Goal: Task Accomplishment & Management: Manage account settings

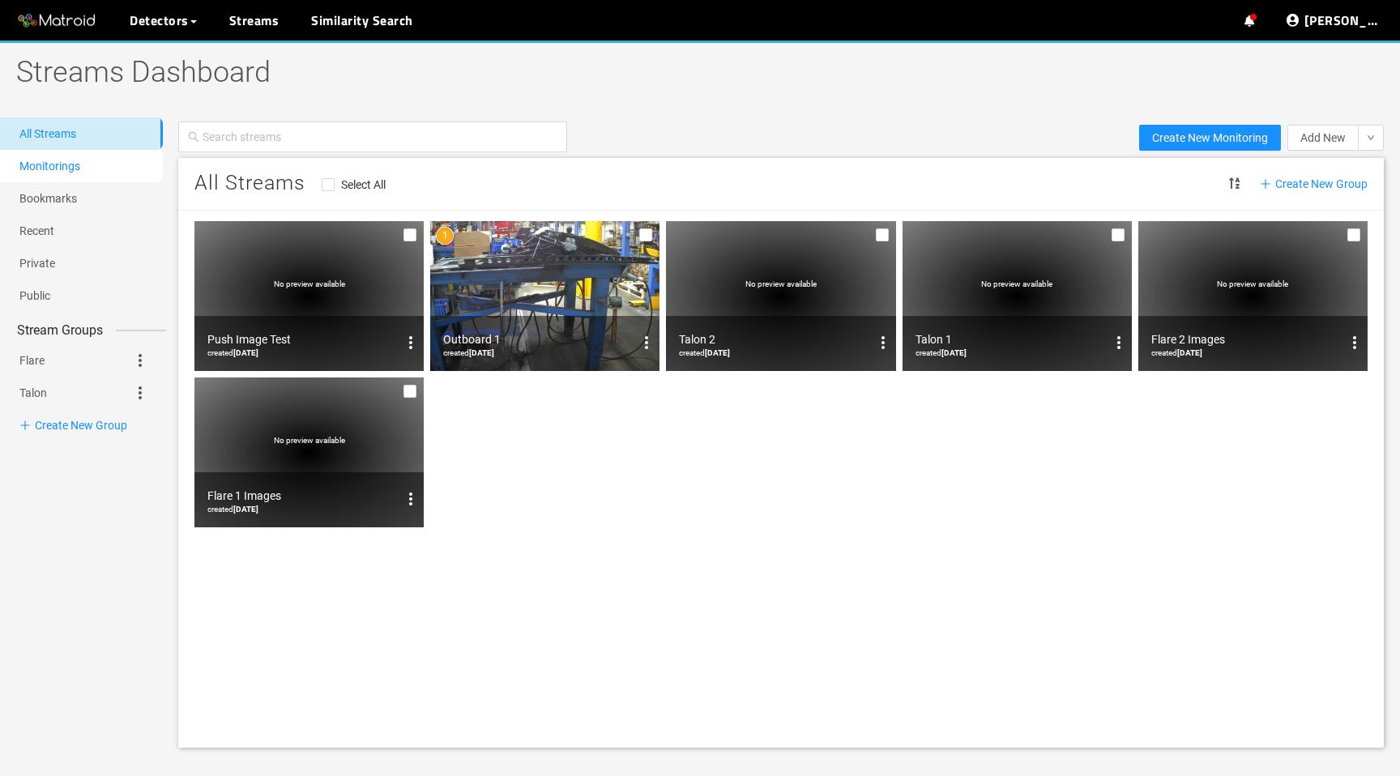
click at [80, 173] on link "Monitorings" at bounding box center [49, 166] width 61 height 13
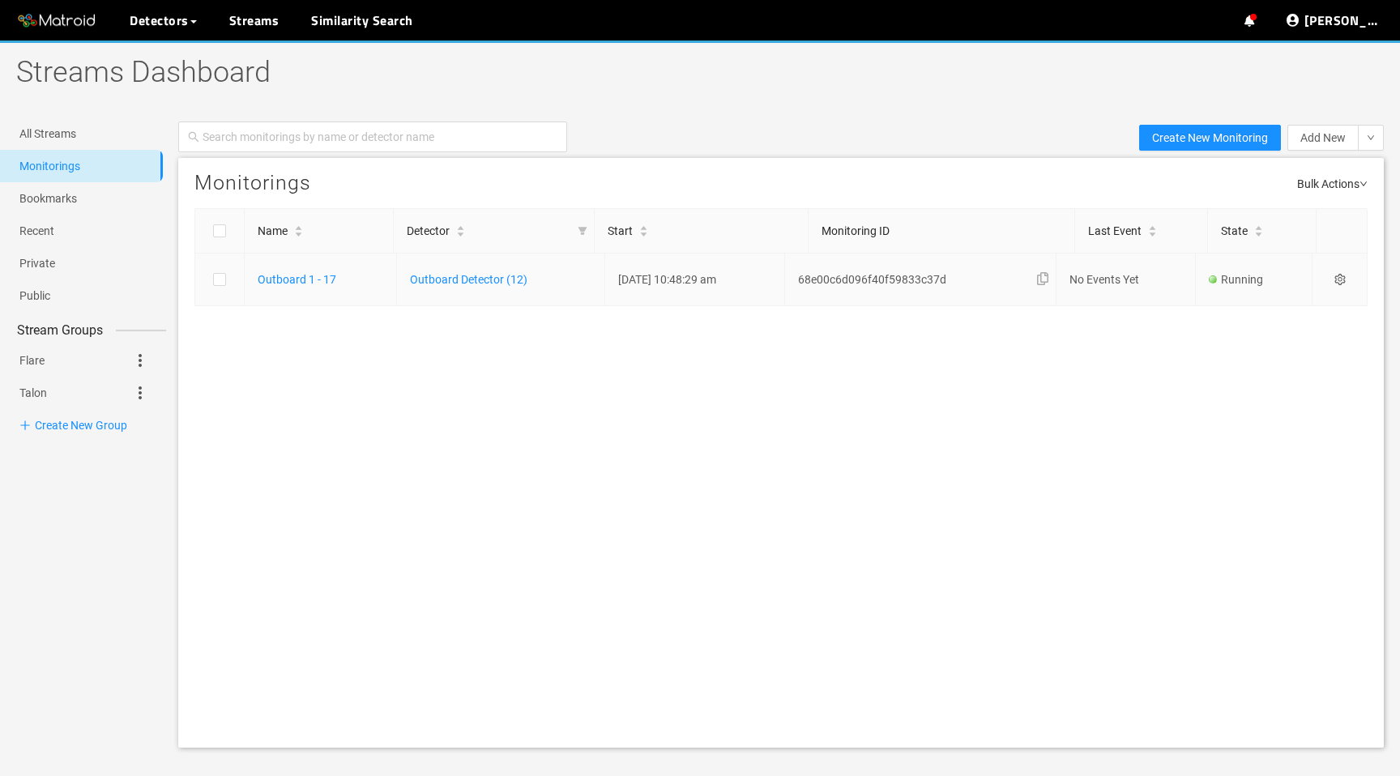
click at [1340, 280] on icon "setting" at bounding box center [1339, 279] width 11 height 11
click at [1270, 388] on div "Disable" at bounding box center [1266, 383] width 134 height 19
click at [1339, 284] on icon "setting" at bounding box center [1339, 279] width 11 height 11
click at [1260, 411] on div "Delete" at bounding box center [1266, 411] width 134 height 19
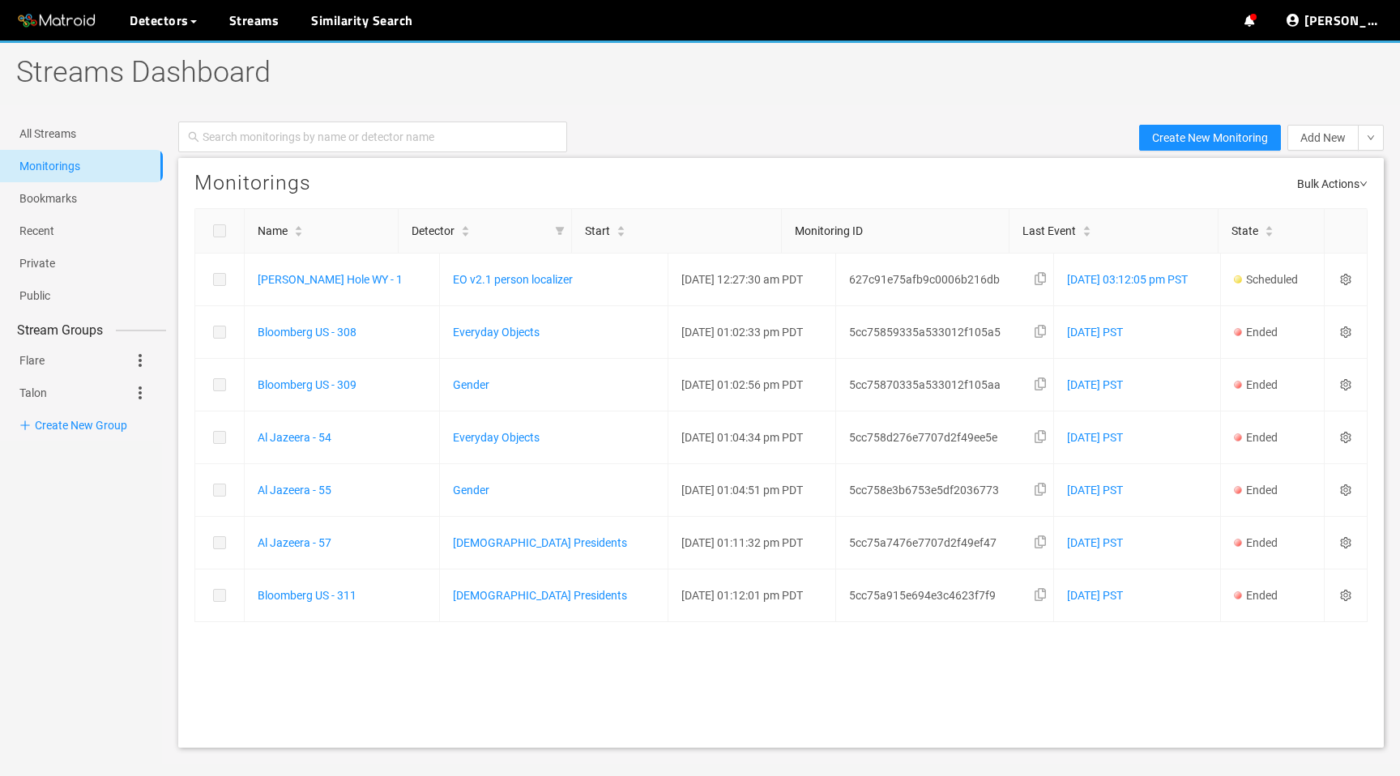
click at [833, 143] on div "Create New Monitoring Add New New recording Record from livestream Please note:…" at bounding box center [781, 137] width 1238 height 41
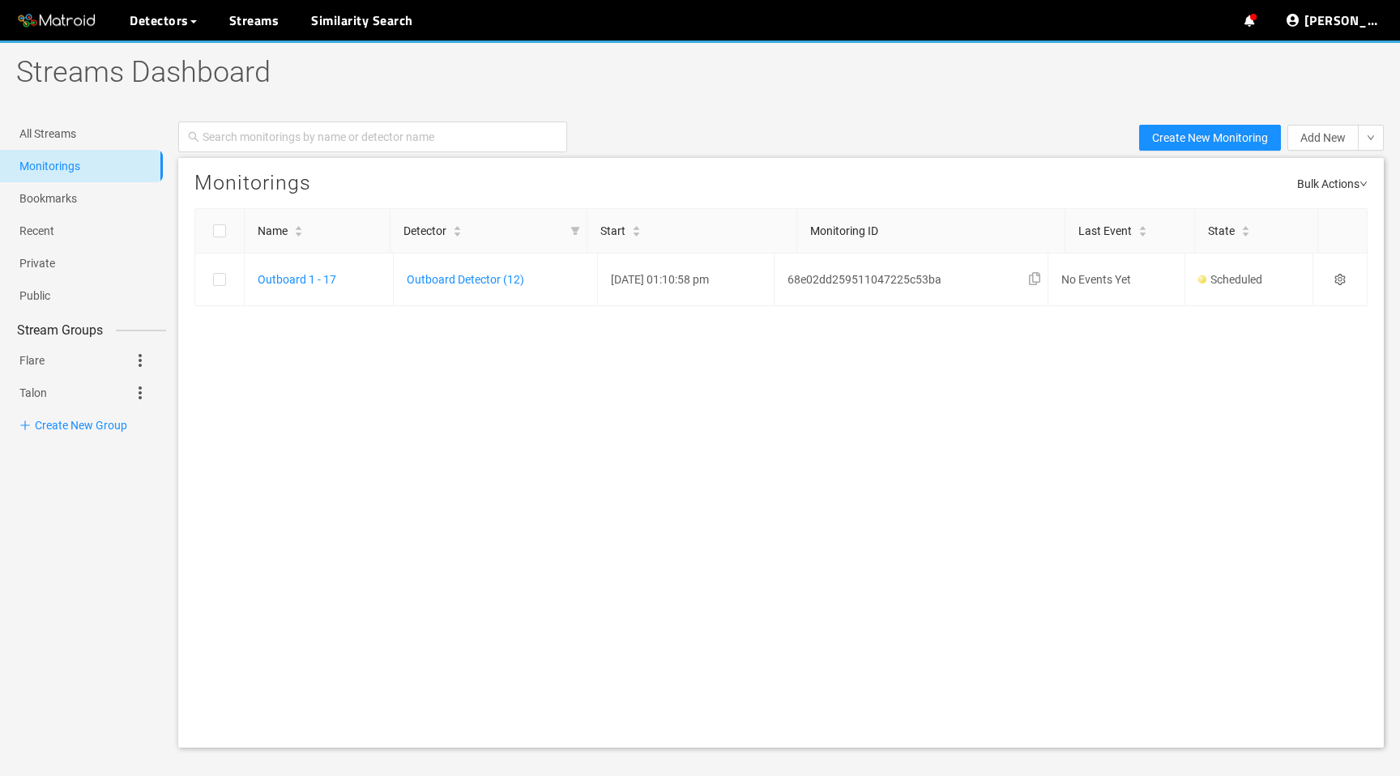
click at [838, 158] on div "Monitorings Bulk Actions" at bounding box center [781, 183] width 1206 height 50
click at [1345, 285] on td at bounding box center [1340, 280] width 54 height 53
checkbox input "true"
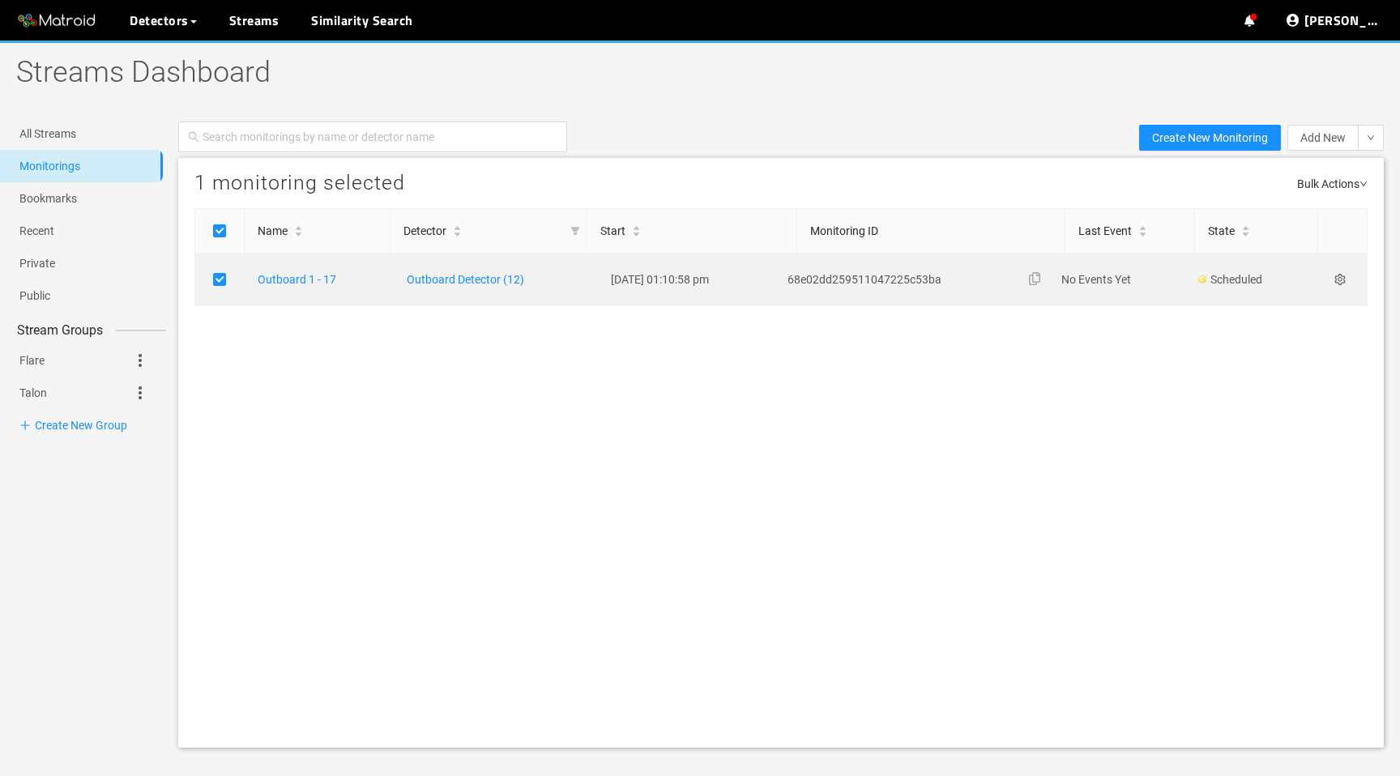
click at [802, 522] on div "1 monitoring selected Bulk Actions Name Detector Start Monitoring ID Last Event…" at bounding box center [781, 453] width 1206 height 590
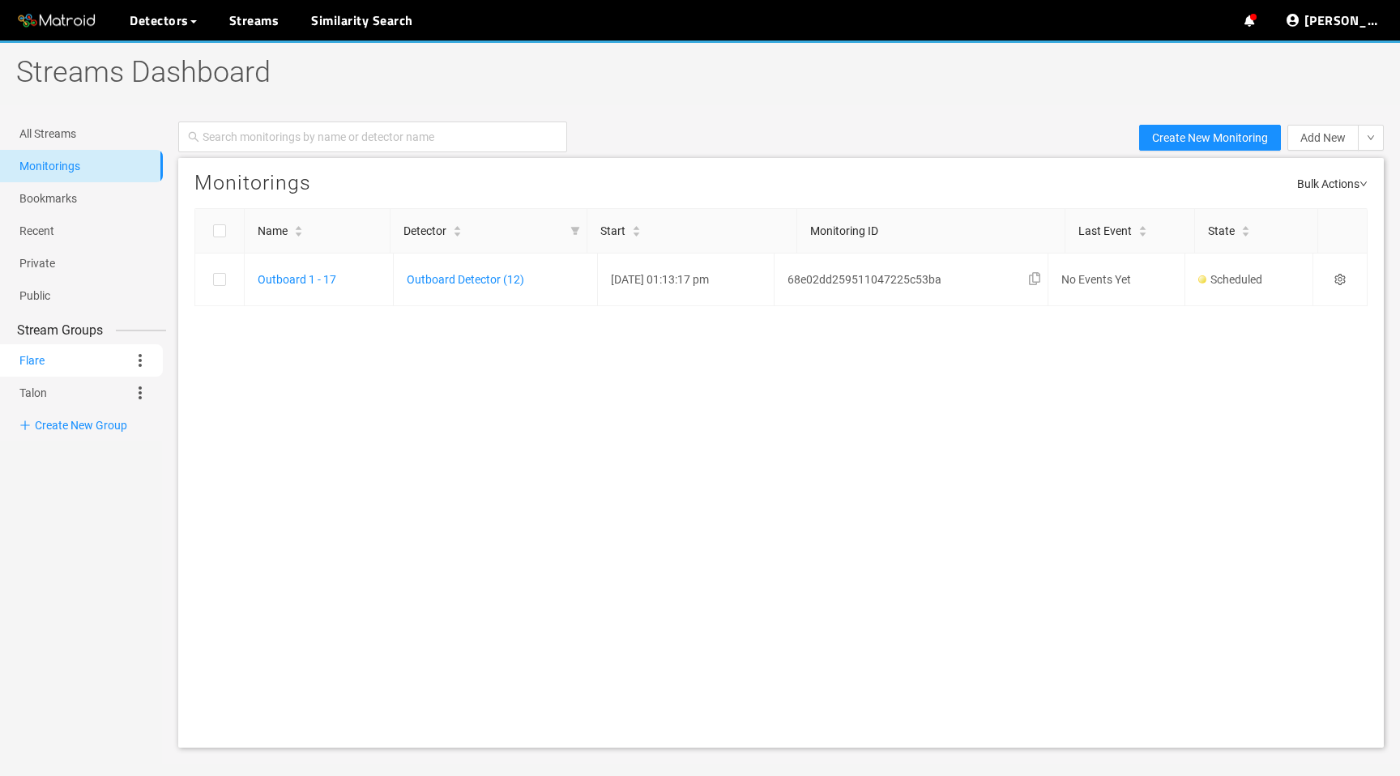
click at [45, 357] on link "Flare" at bounding box center [31, 360] width 25 height 32
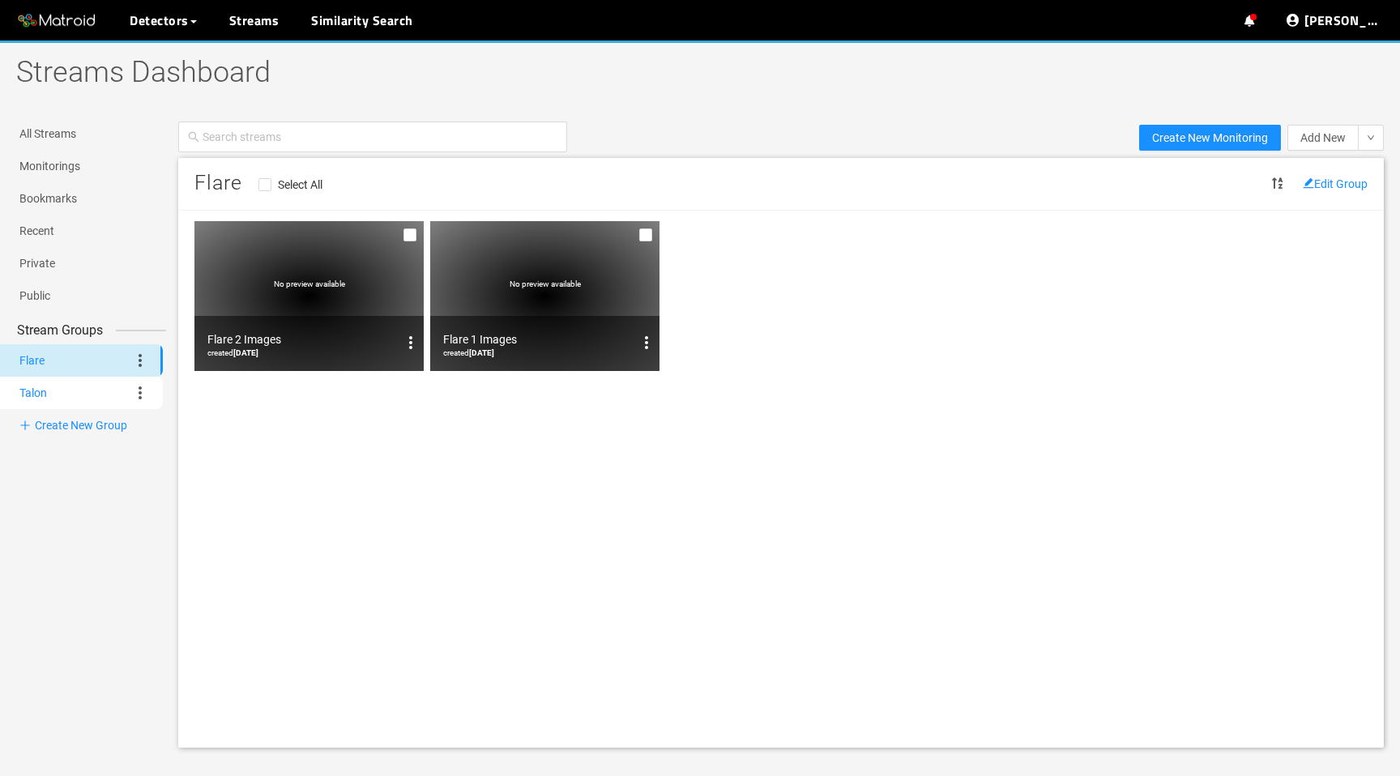
click at [47, 388] on link "Talon" at bounding box center [33, 393] width 28 height 32
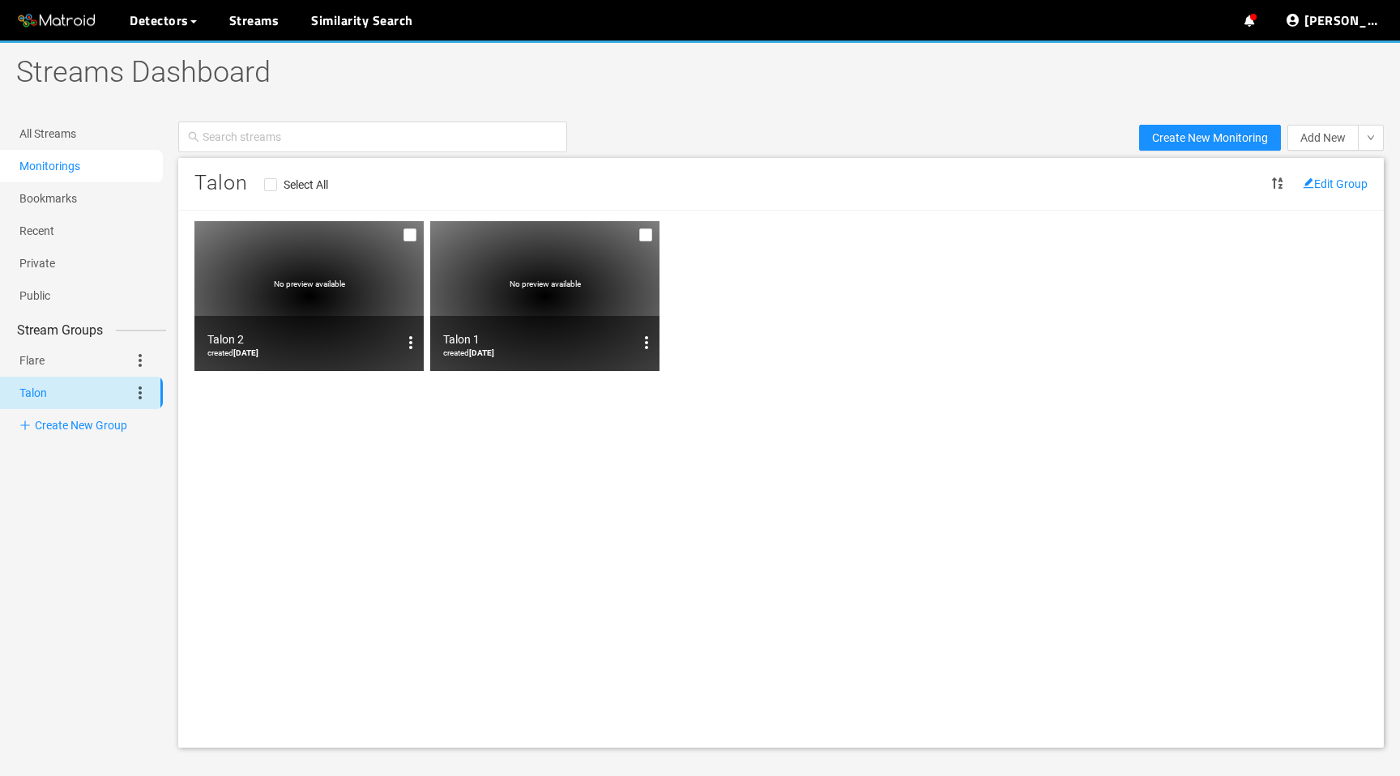
click at [66, 167] on link "Monitorings" at bounding box center [49, 166] width 61 height 13
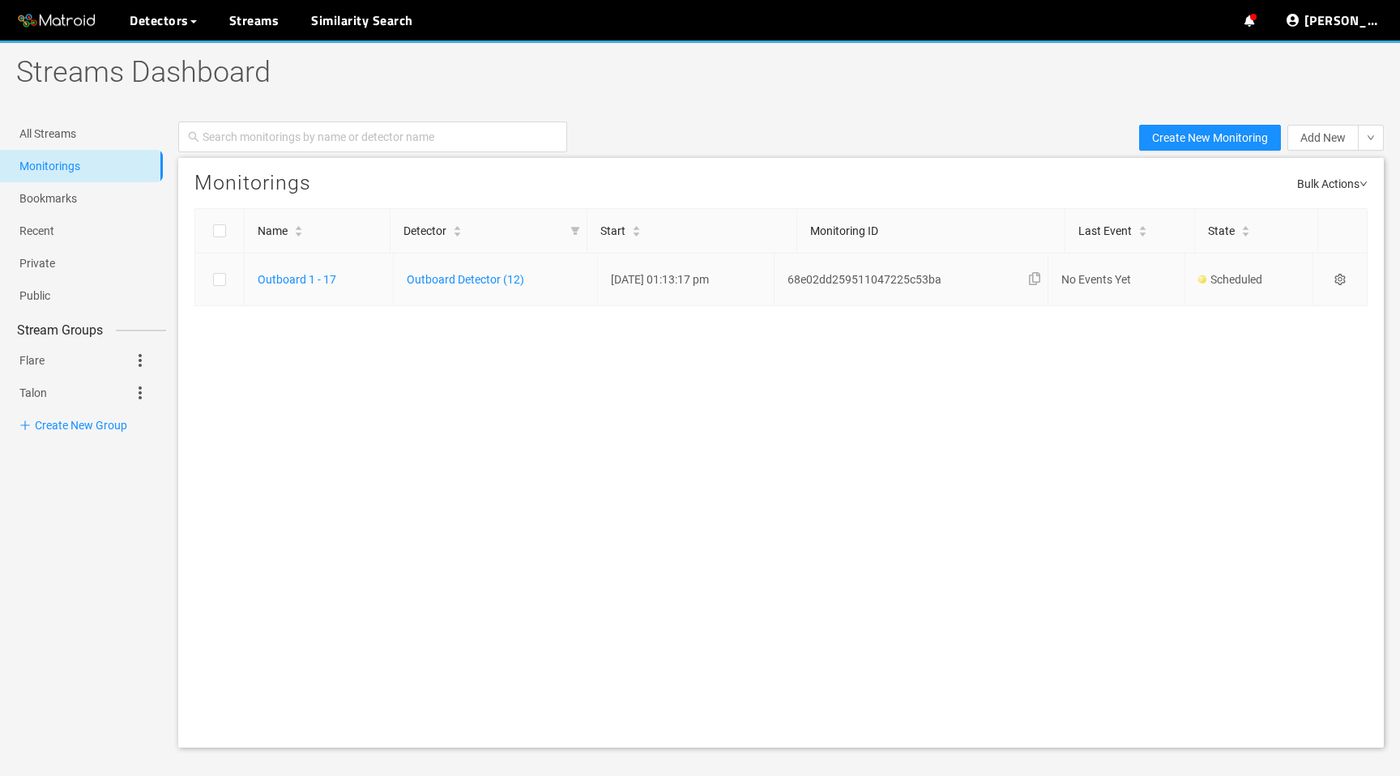
click at [1338, 276] on icon "setting" at bounding box center [1339, 279] width 11 height 11
click at [1257, 387] on div "Disable" at bounding box center [1266, 383] width 134 height 19
click at [1342, 269] on td at bounding box center [1340, 280] width 54 height 53
checkbox input "true"
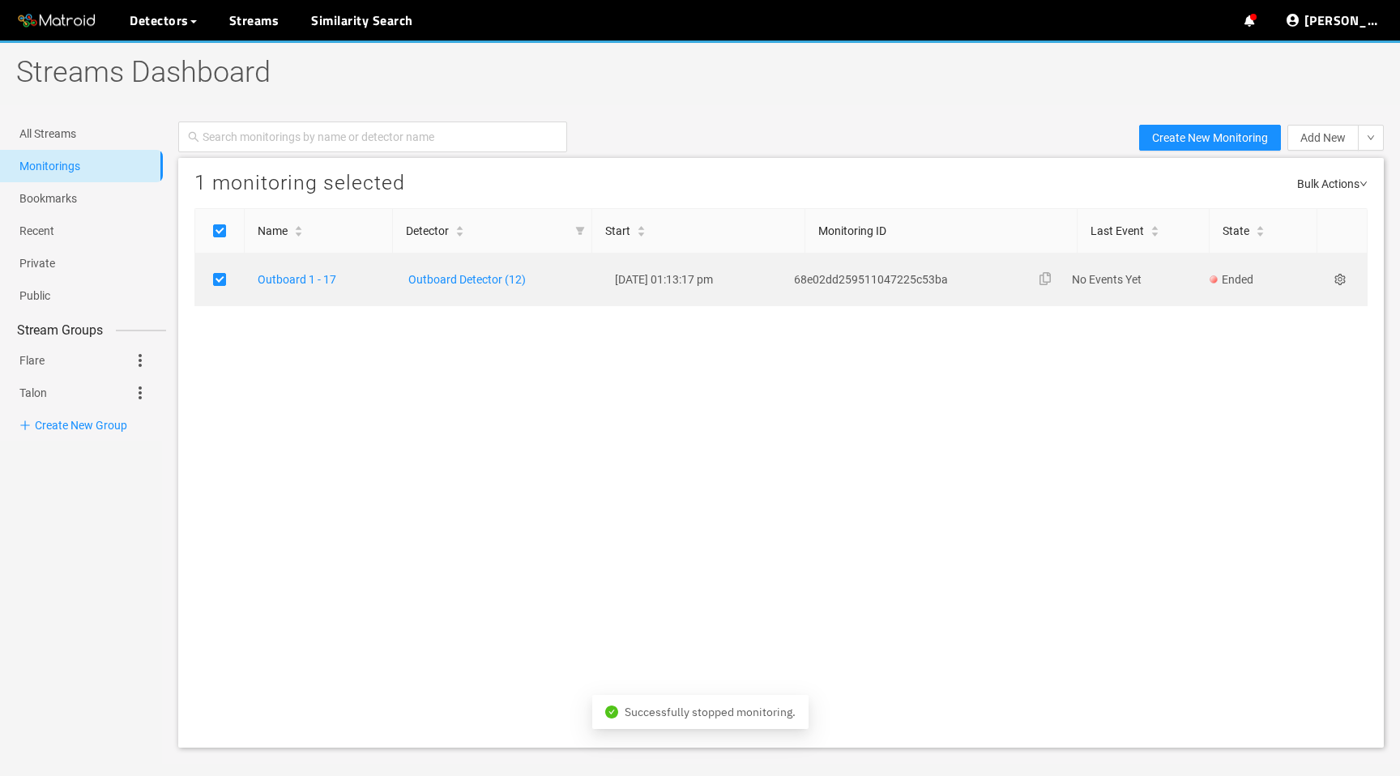
click at [1343, 282] on icon "setting" at bounding box center [1339, 279] width 11 height 11
click at [1216, 414] on icon at bounding box center [1208, 411] width 19 height 19
checkbox input "false"
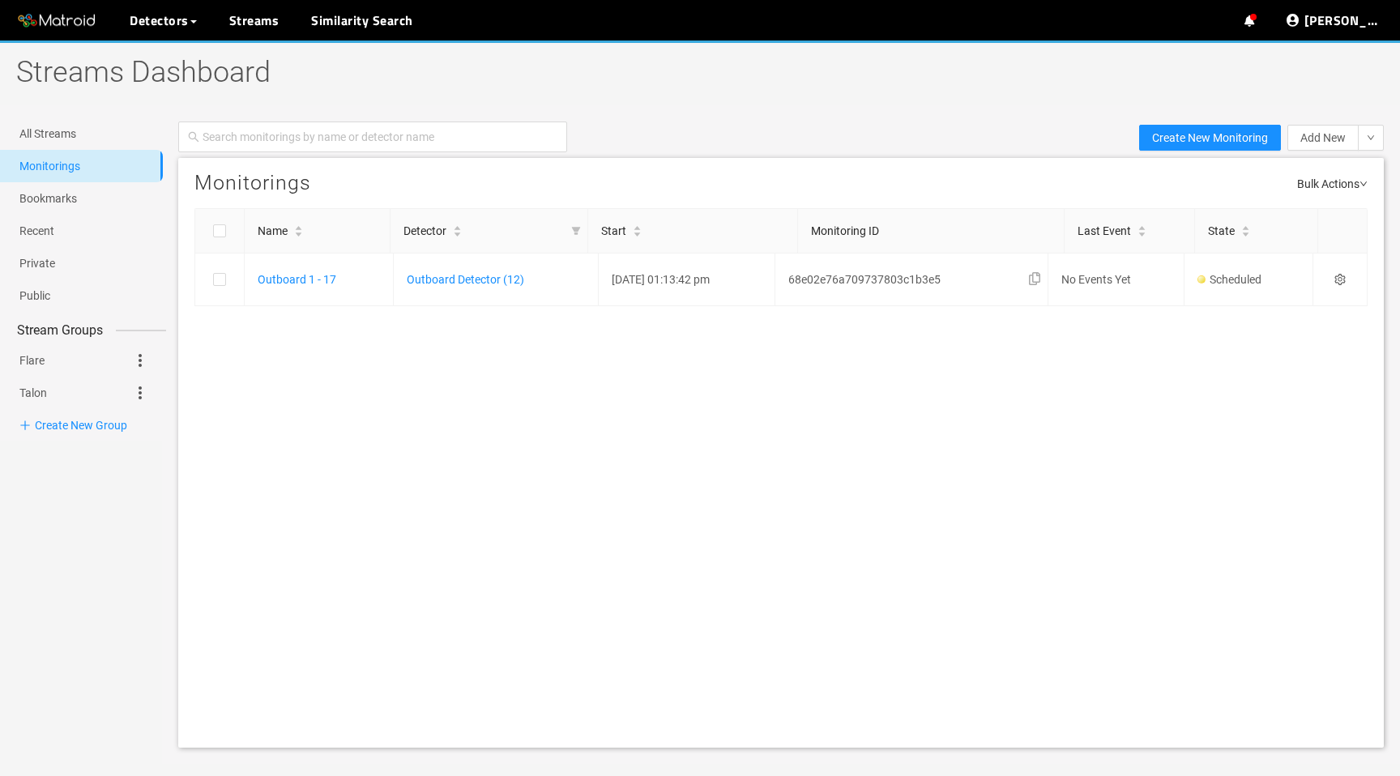
click at [528, 570] on div "Monitorings Bulk Actions Name Detector Start Monitoring ID Last Event State Out…" at bounding box center [781, 453] width 1206 height 590
click at [1343, 279] on icon "setting" at bounding box center [1340, 279] width 11 height 11
click at [1274, 382] on div "Disable" at bounding box center [1266, 383] width 134 height 19
click at [1343, 277] on icon "setting" at bounding box center [1339, 279] width 11 height 11
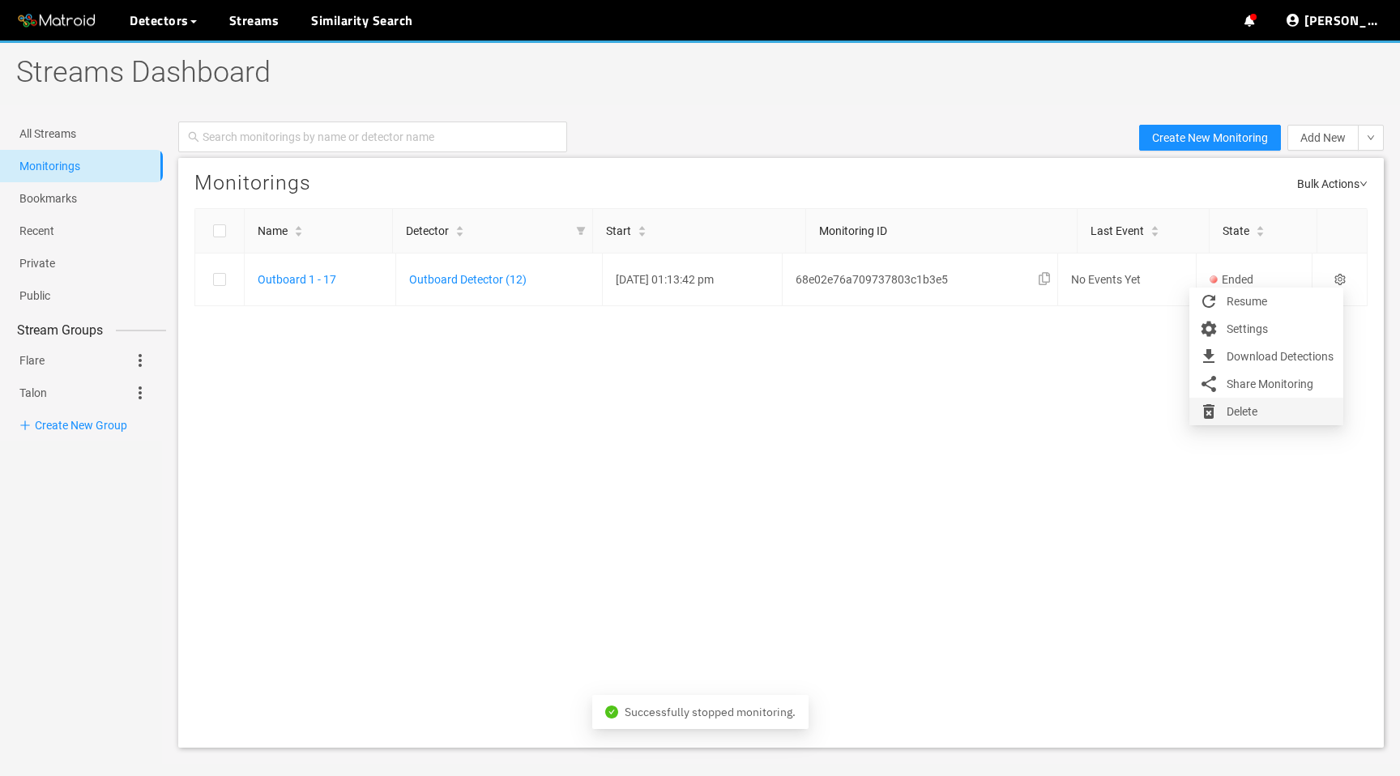
click at [1244, 412] on div "Delete" at bounding box center [1266, 411] width 134 height 19
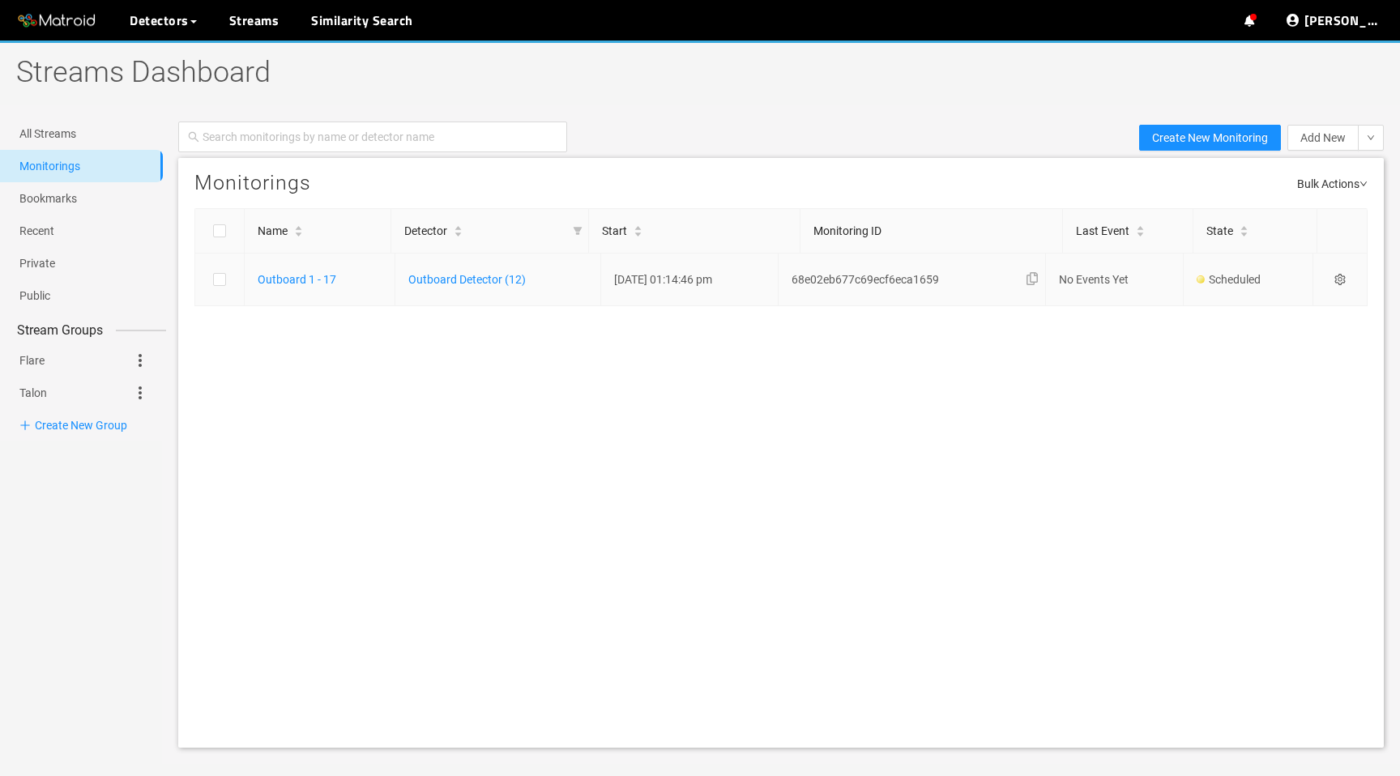
click at [1341, 283] on icon "setting" at bounding box center [1339, 279] width 11 height 11
click at [1271, 303] on div "Settings" at bounding box center [1266, 301] width 134 height 19
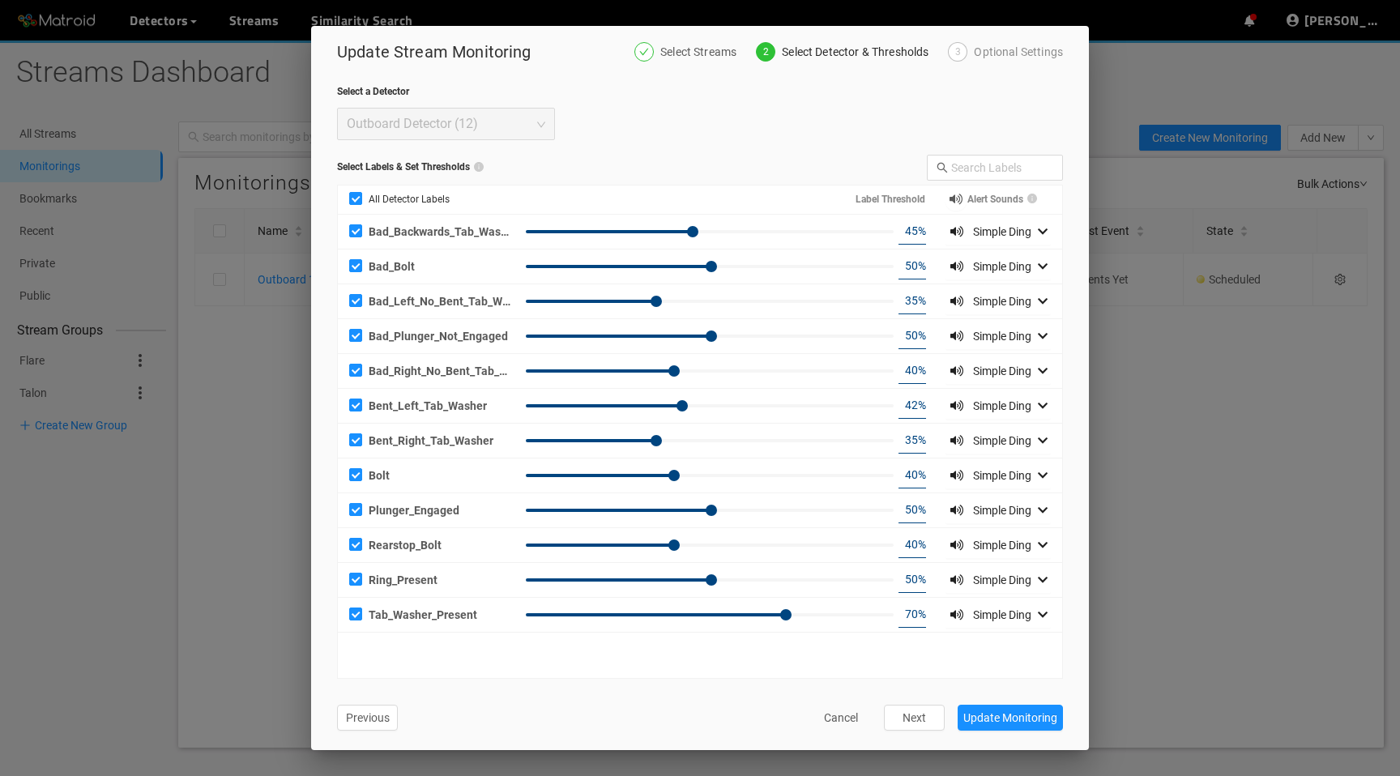
click at [1038, 53] on div "Optional Settings" at bounding box center [1018, 51] width 89 height 19
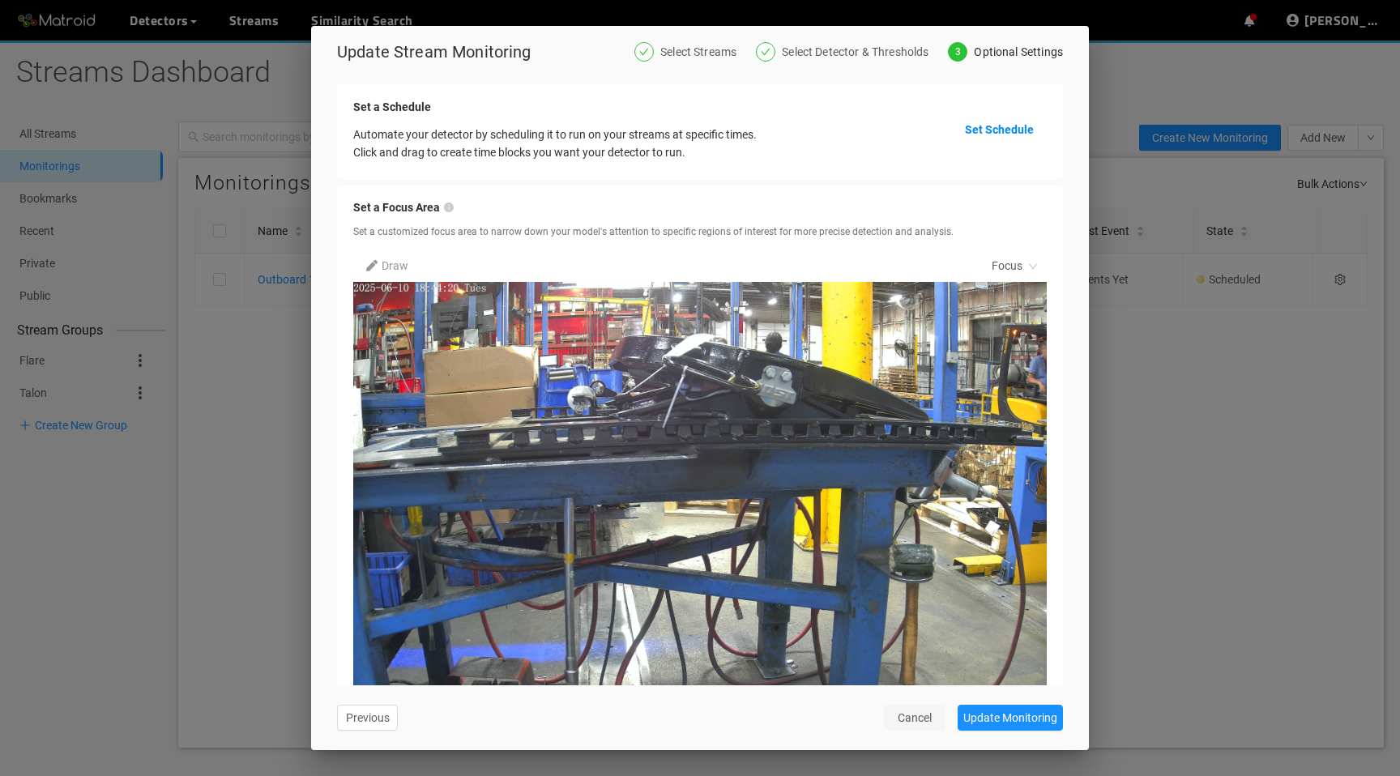
click at [916, 717] on span "Cancel" at bounding box center [915, 718] width 34 height 18
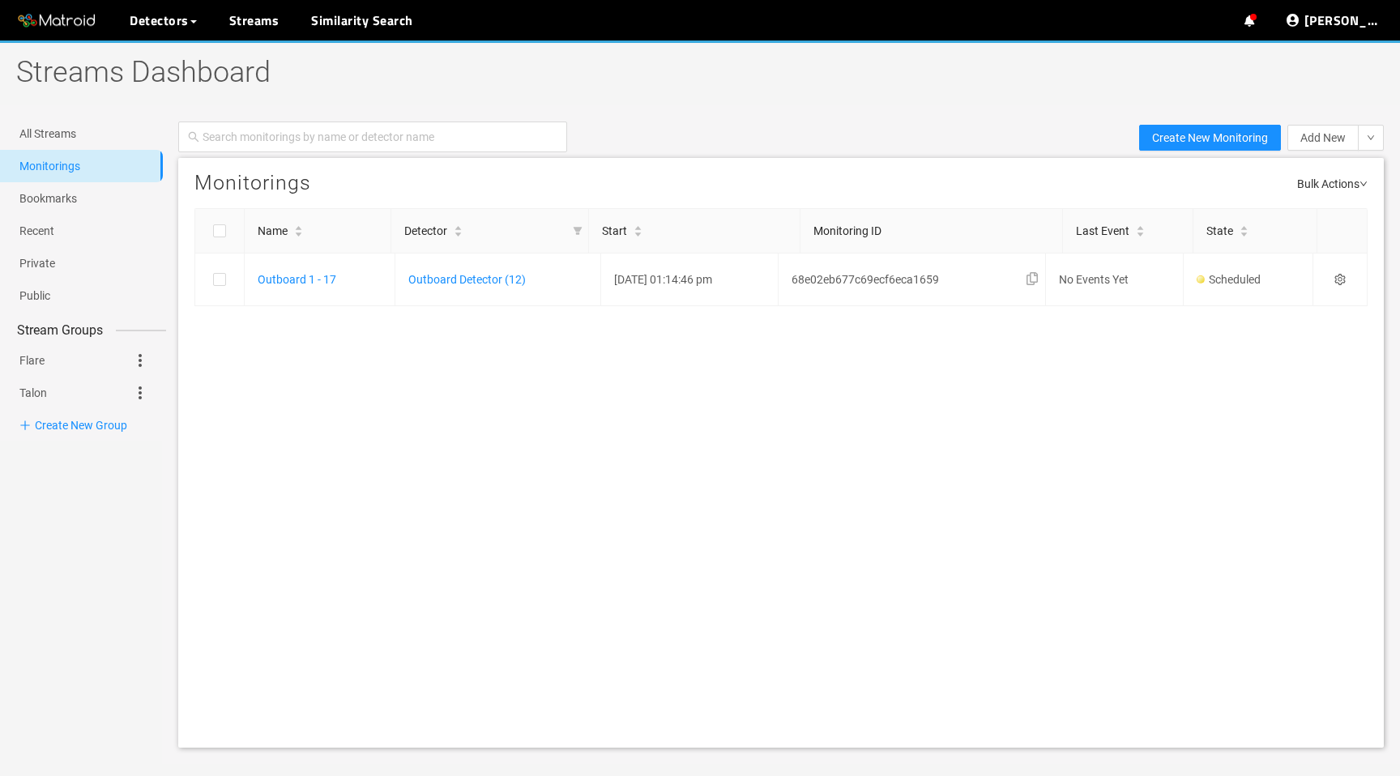
click at [609, 558] on div "Monitorings Bulk Actions Name Detector Start Monitoring ID Last Event State Out…" at bounding box center [781, 453] width 1206 height 590
click at [252, 11] on link "Streams" at bounding box center [254, 20] width 50 height 19
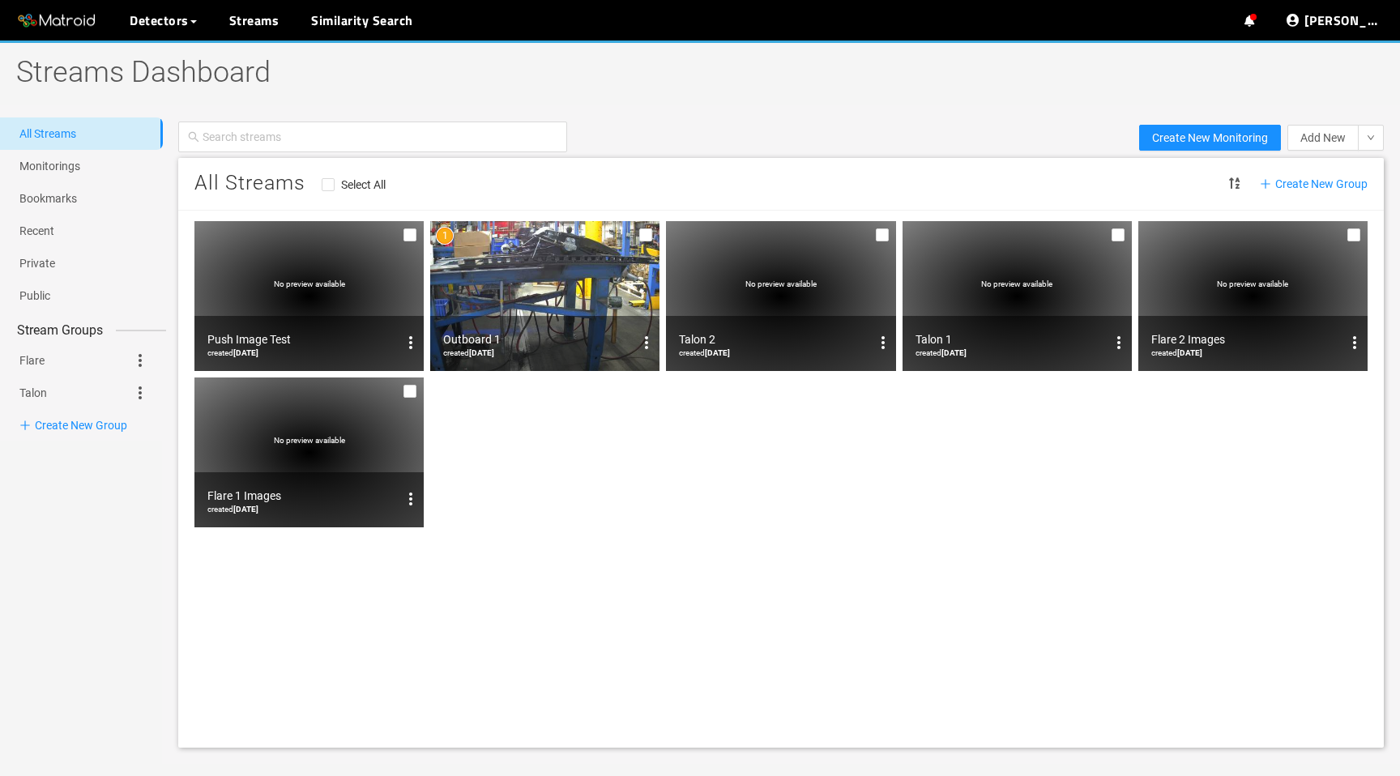
click at [492, 285] on img at bounding box center [544, 296] width 229 height 150
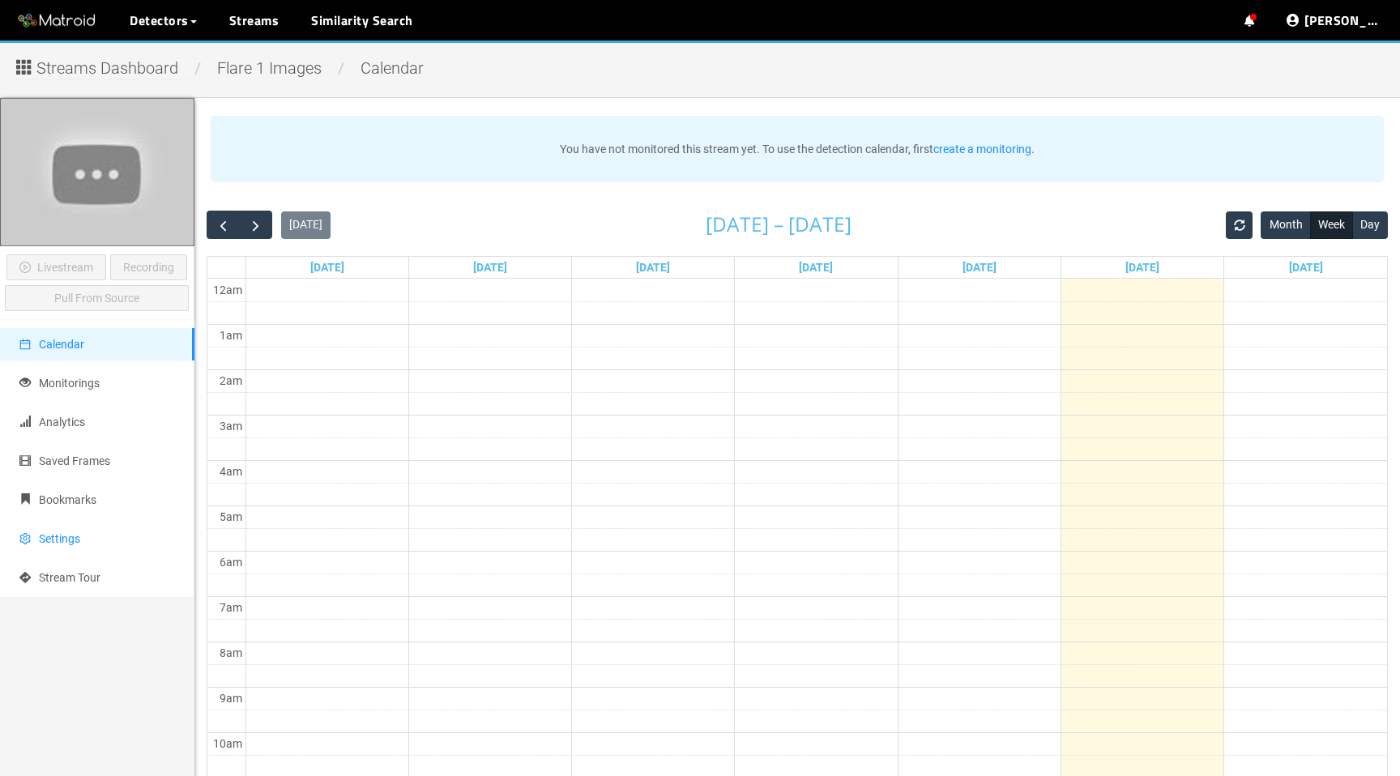
click at [58, 553] on li "Settings" at bounding box center [97, 539] width 194 height 32
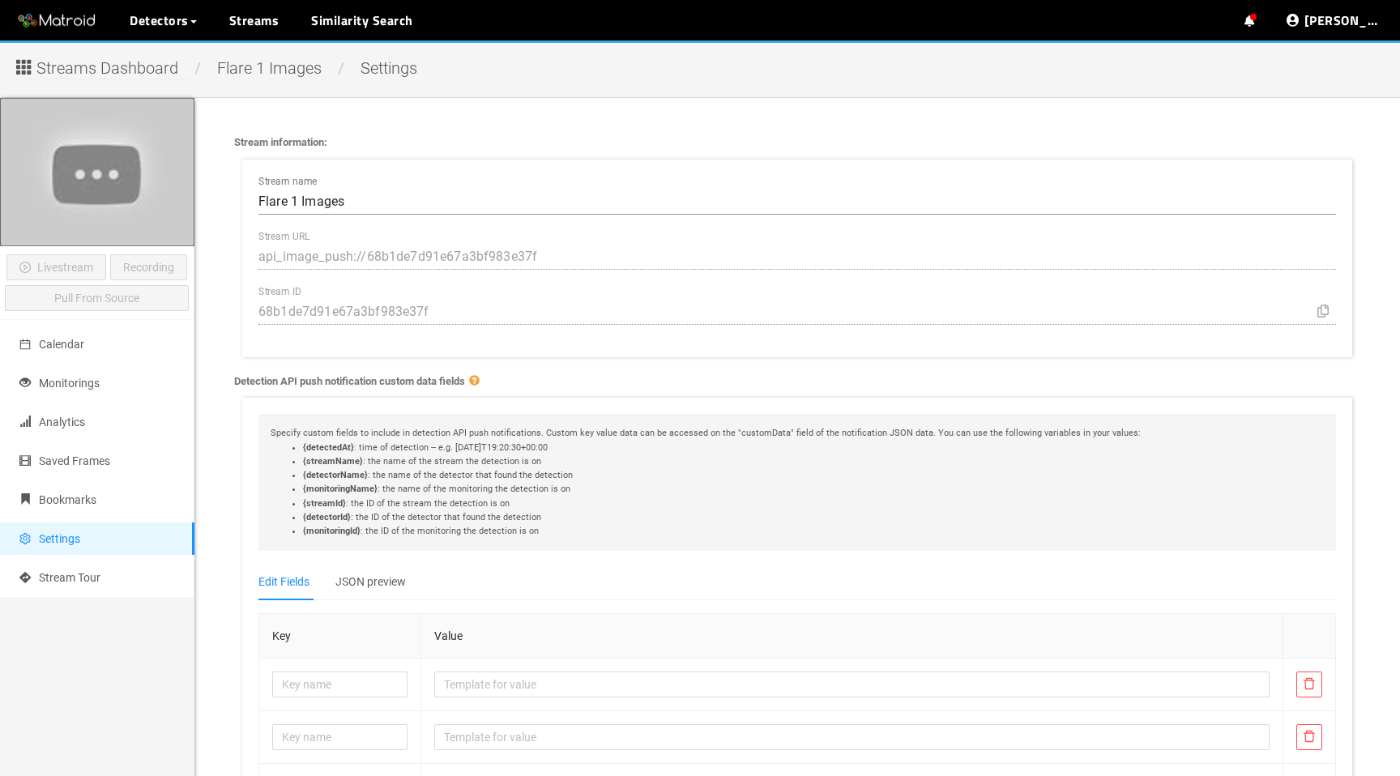
click at [113, 70] on span "Streams Dashboard" at bounding box center [107, 68] width 142 height 25
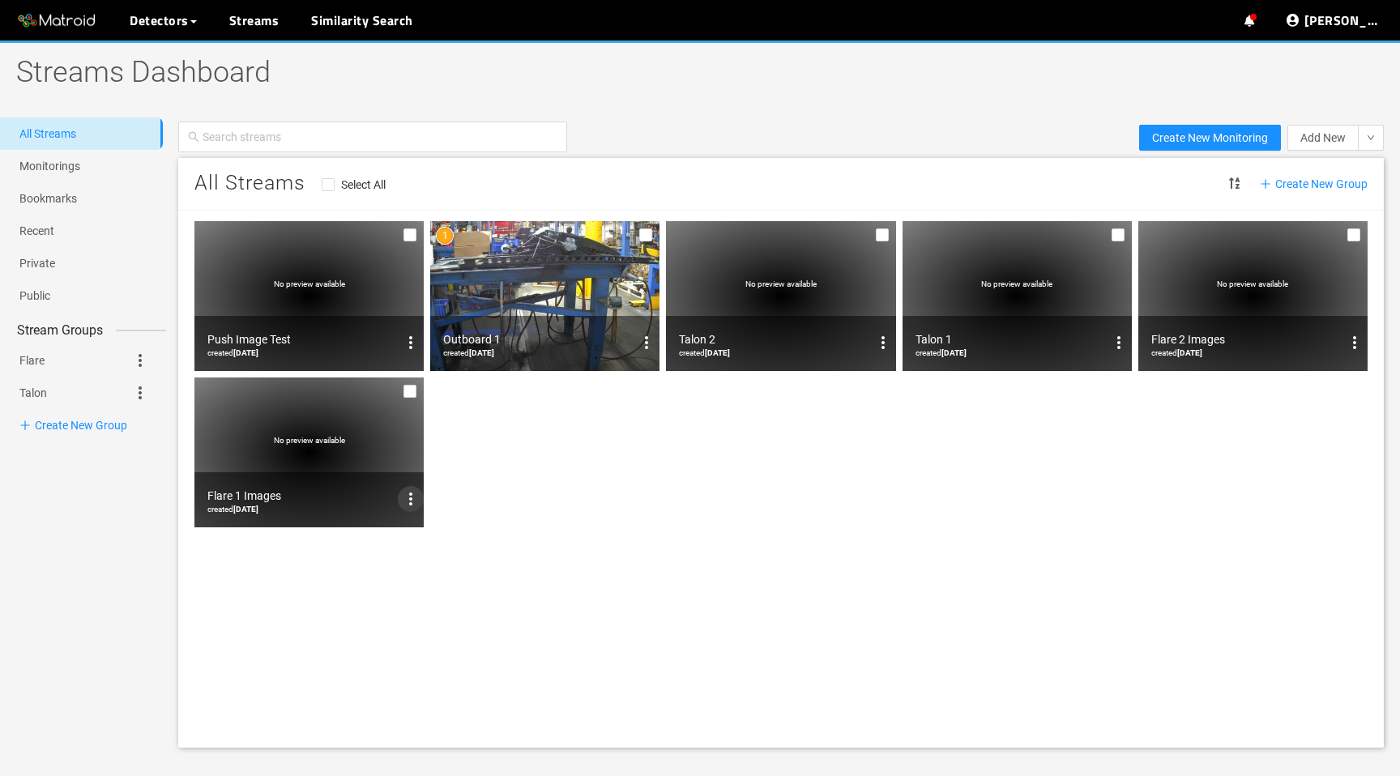
click at [404, 500] on icon "options" at bounding box center [410, 498] width 19 height 19
click at [379, 546] on span "Share" at bounding box center [382, 552] width 29 height 18
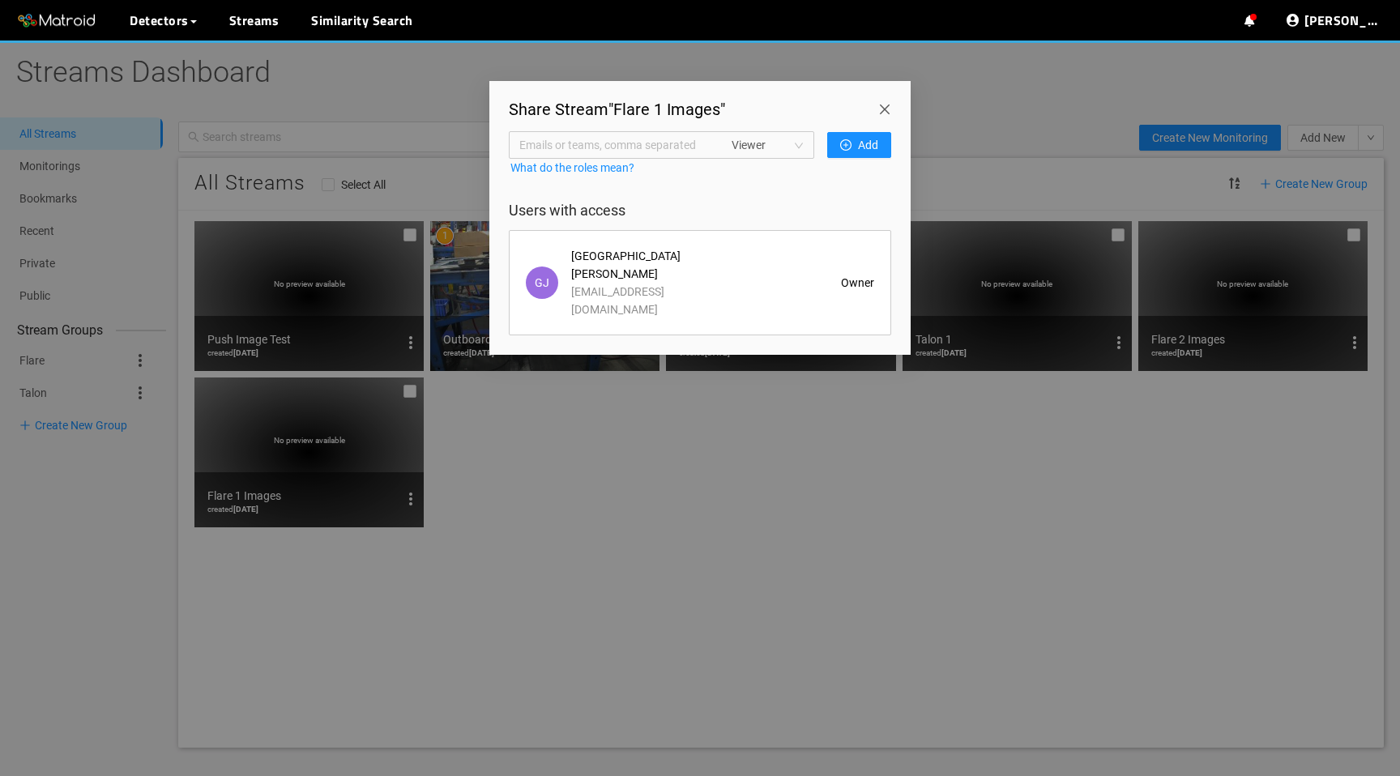
click at [880, 113] on span "Close" at bounding box center [887, 103] width 45 height 45
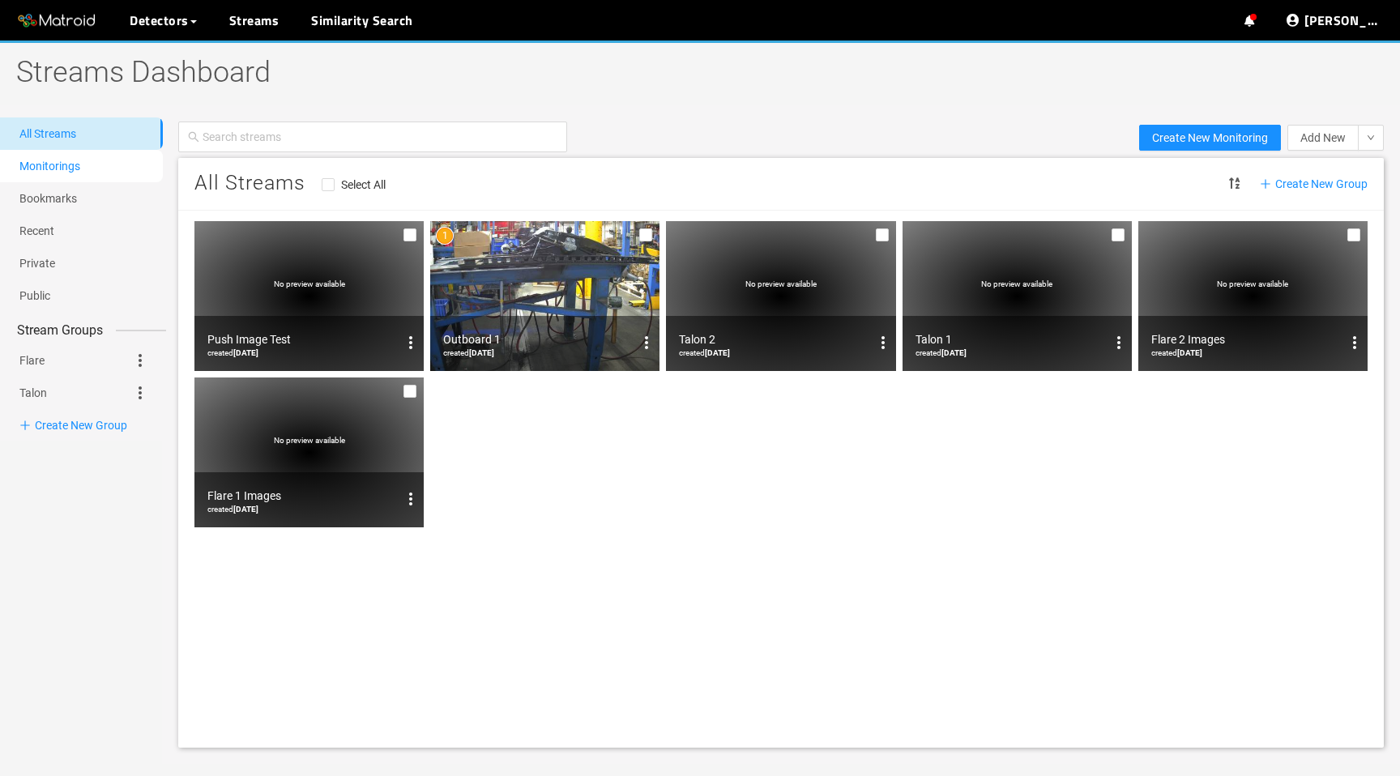
click at [65, 163] on link "Monitorings" at bounding box center [49, 166] width 61 height 13
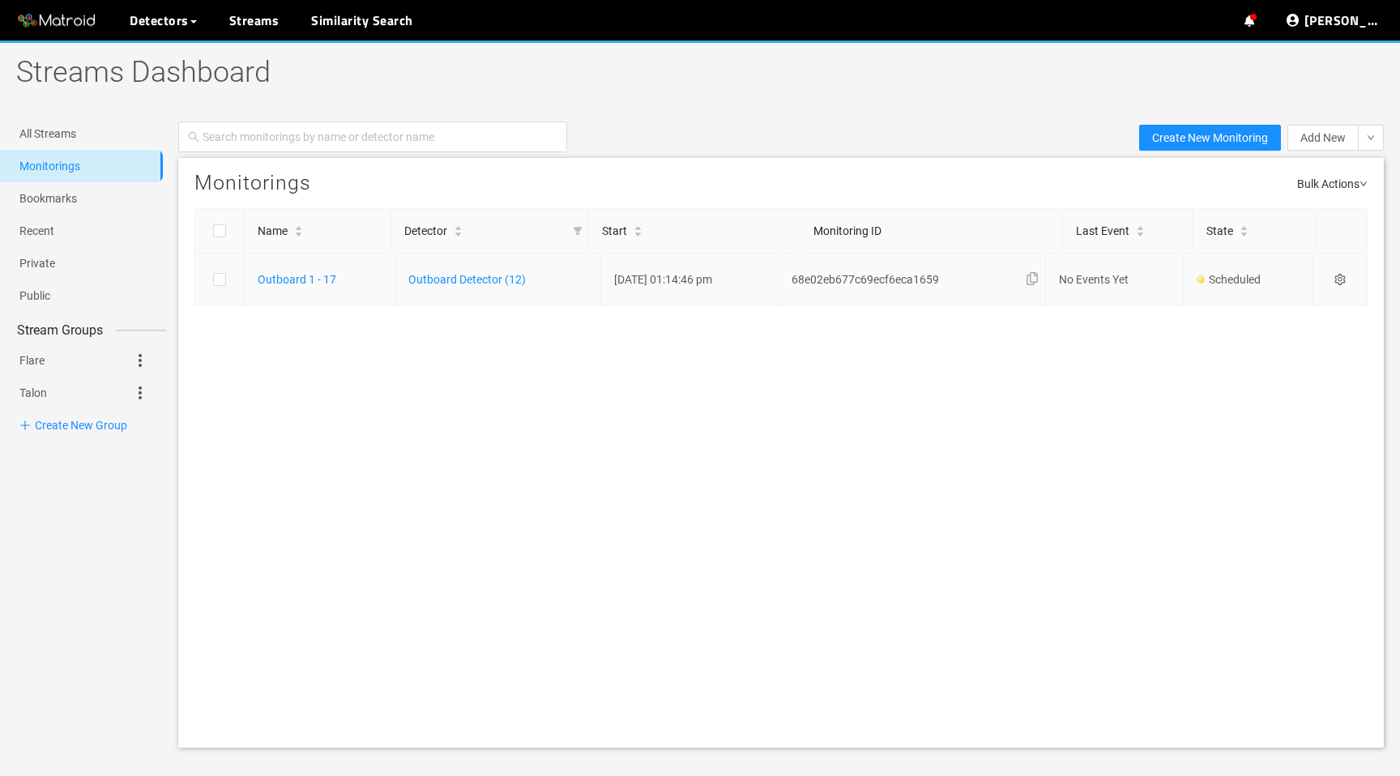
click at [1342, 277] on icon "setting" at bounding box center [1339, 279] width 11 height 11
click at [1235, 383] on div "Disable" at bounding box center [1266, 383] width 134 height 19
click at [1344, 282] on icon "setting" at bounding box center [1339, 279] width 11 height 11
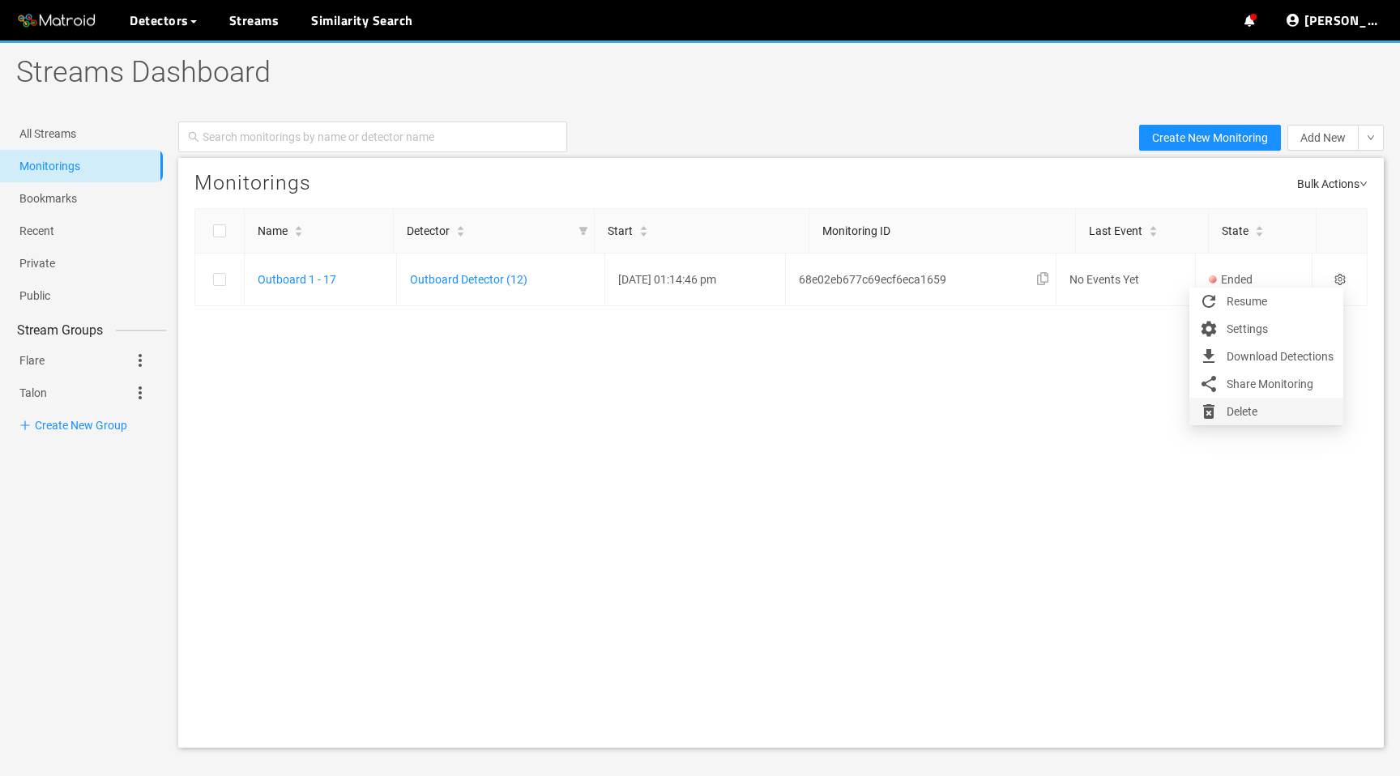
click at [1245, 415] on div "Delete" at bounding box center [1266, 411] width 134 height 19
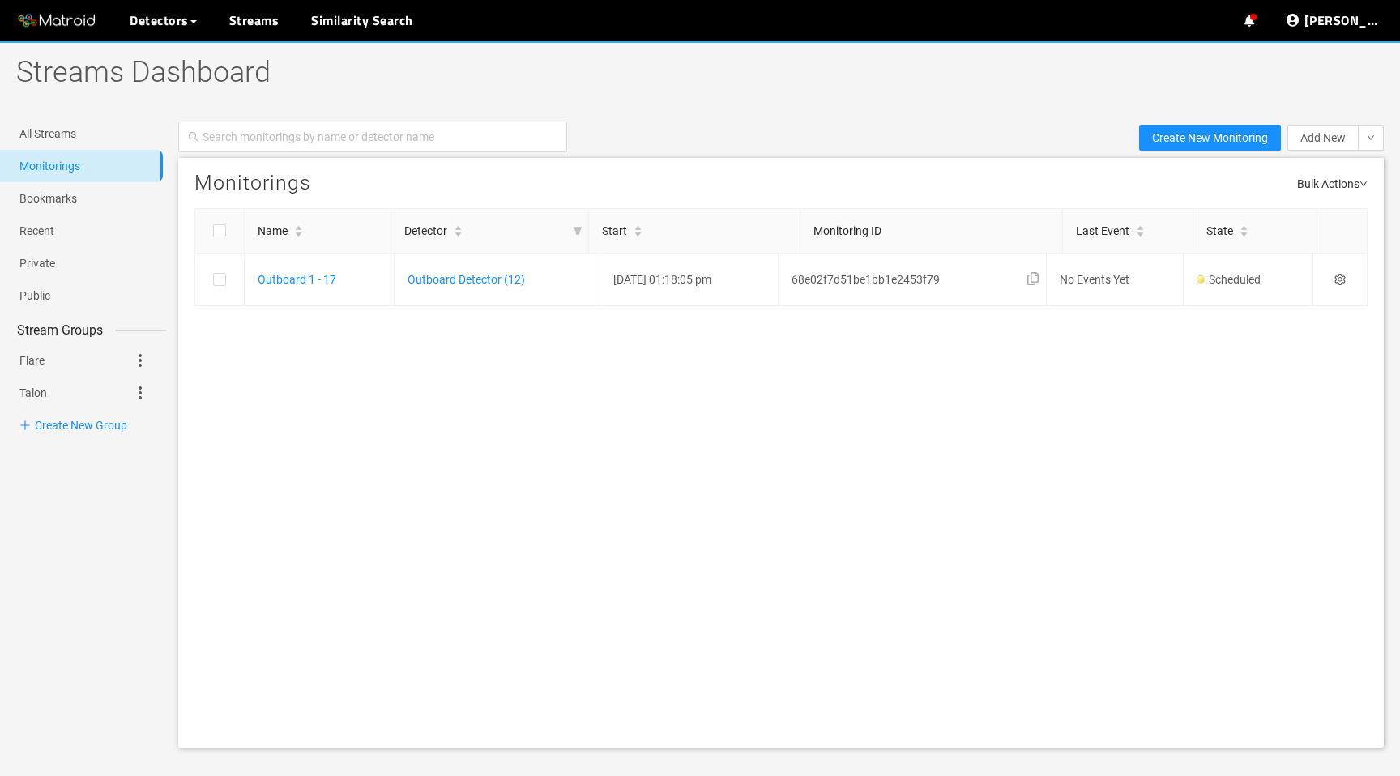
click at [795, 411] on div "Monitorings Bulk Actions Name Detector Start Monitoring ID Last Event State Out…" at bounding box center [781, 453] width 1206 height 590
click at [165, 52] on link "My Detectors" at bounding box center [176, 59] width 67 height 32
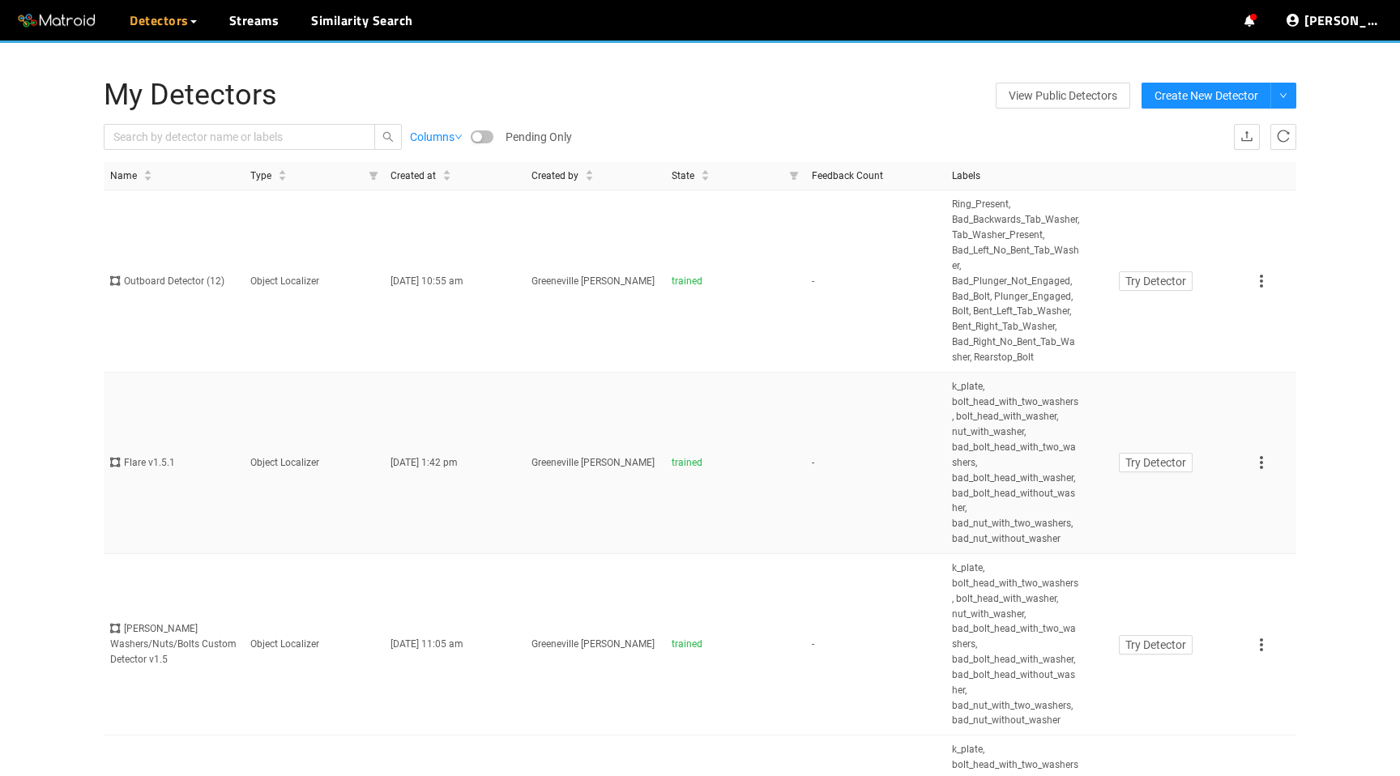
click at [266, 489] on td "Object Localizer" at bounding box center [314, 463] width 140 height 181
click at [286, 302] on td "Object Localizer" at bounding box center [314, 280] width 140 height 181
click at [228, 703] on td "[PERSON_NAME] Washers/Nuts/Bolts Custom Detector v1.5" at bounding box center [174, 644] width 140 height 181
click at [310, 502] on td "Object Localizer" at bounding box center [314, 463] width 140 height 181
click at [1149, 472] on span "Try Detector" at bounding box center [1155, 463] width 61 height 18
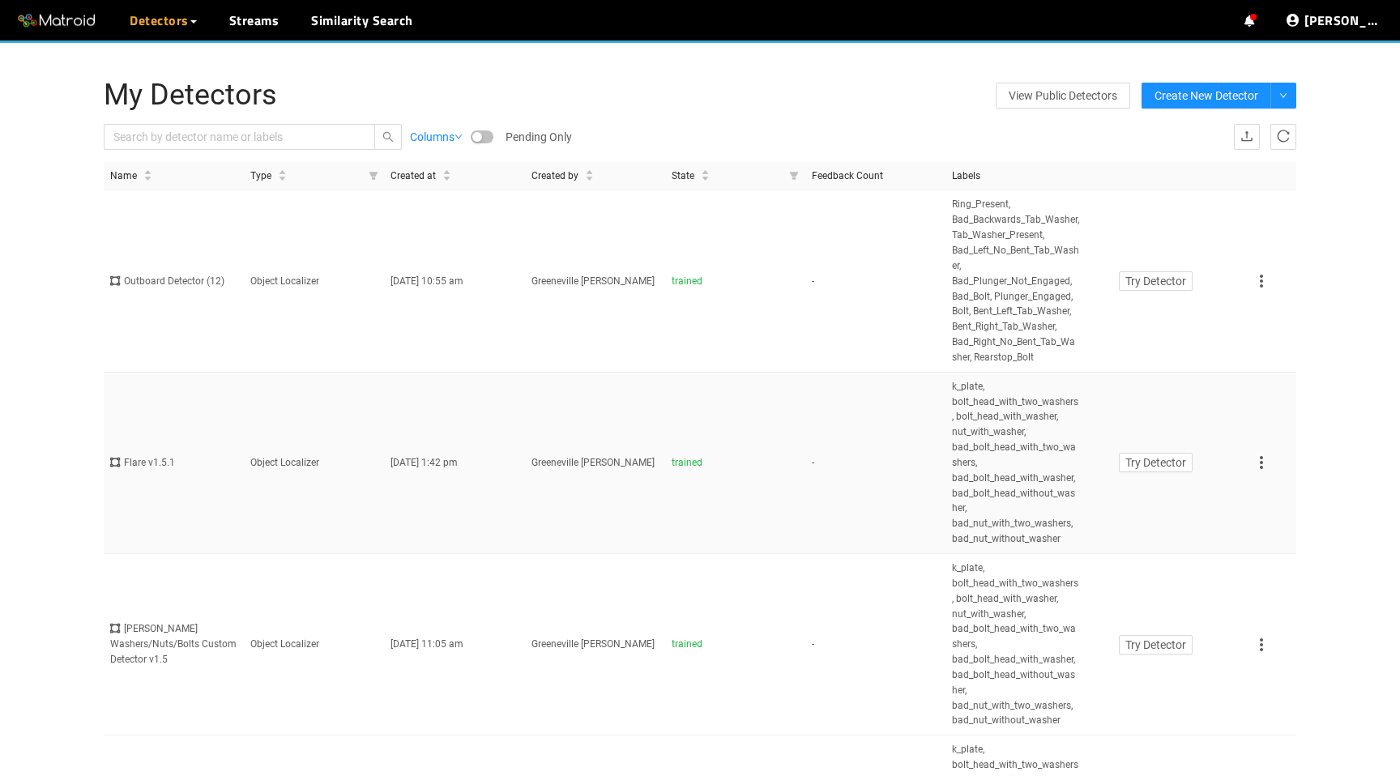
click at [1265, 472] on icon at bounding box center [1261, 462] width 19 height 19
click at [157, 664] on td "Jost Washers/Nuts/Bolts Custom Detector v1.5" at bounding box center [174, 644] width 140 height 181
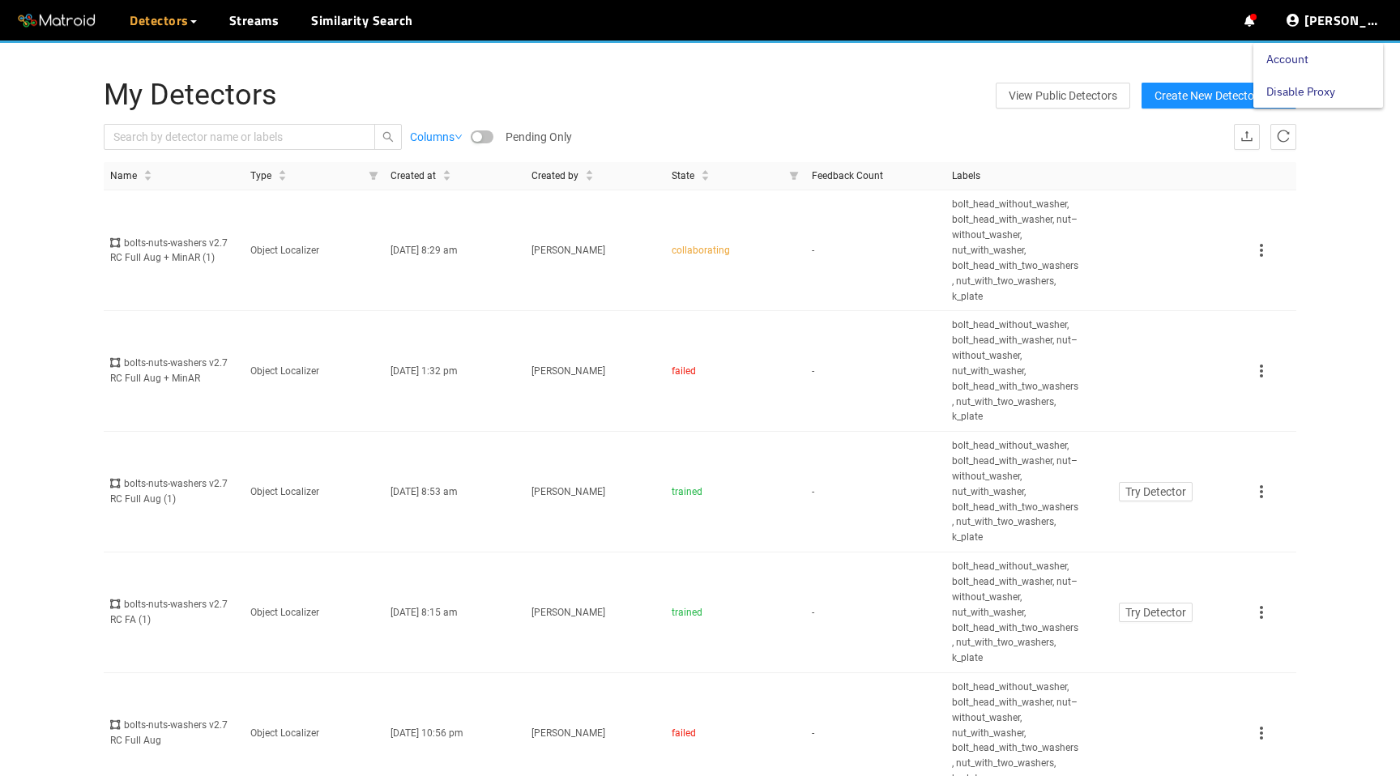
click at [1312, 95] on link "Disable Proxy" at bounding box center [1300, 91] width 69 height 32
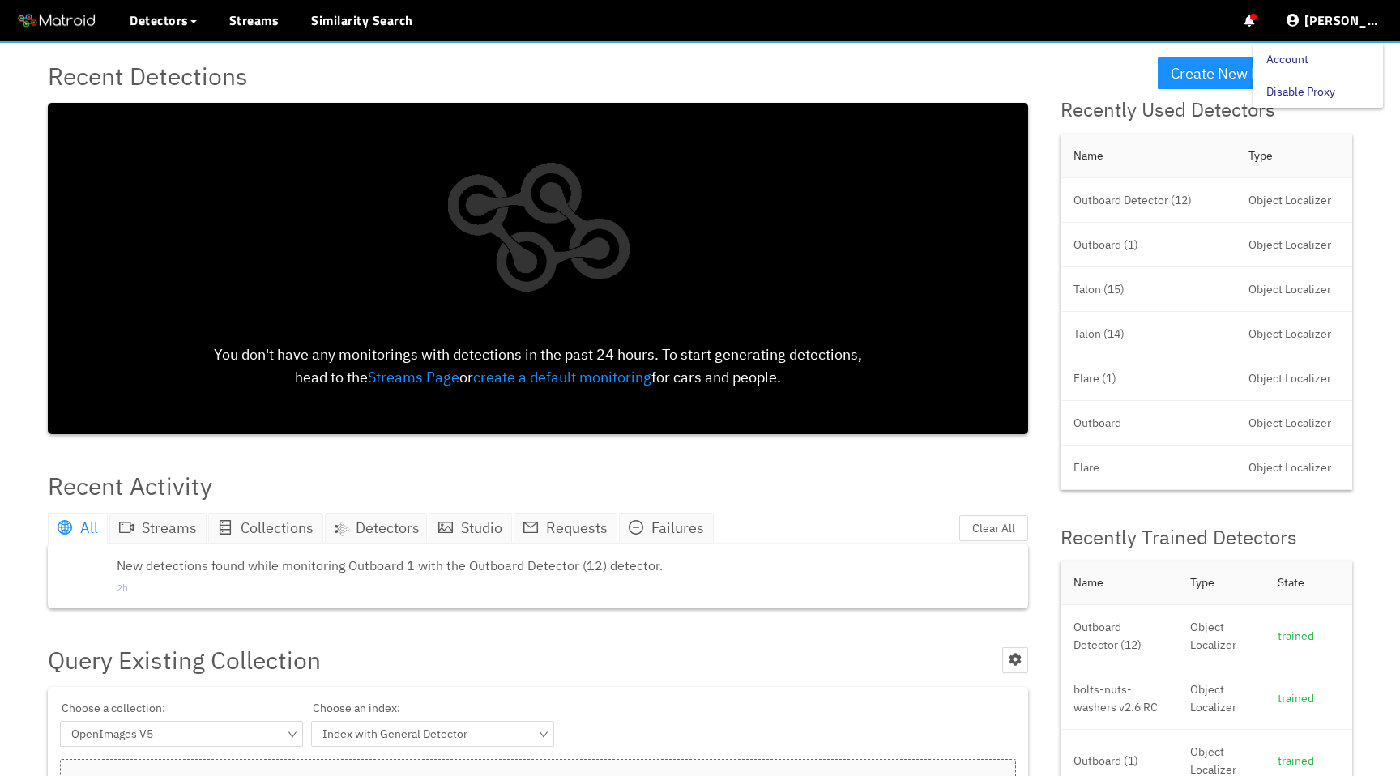
click at [1303, 94] on link "Disable Proxy" at bounding box center [1300, 91] width 69 height 32
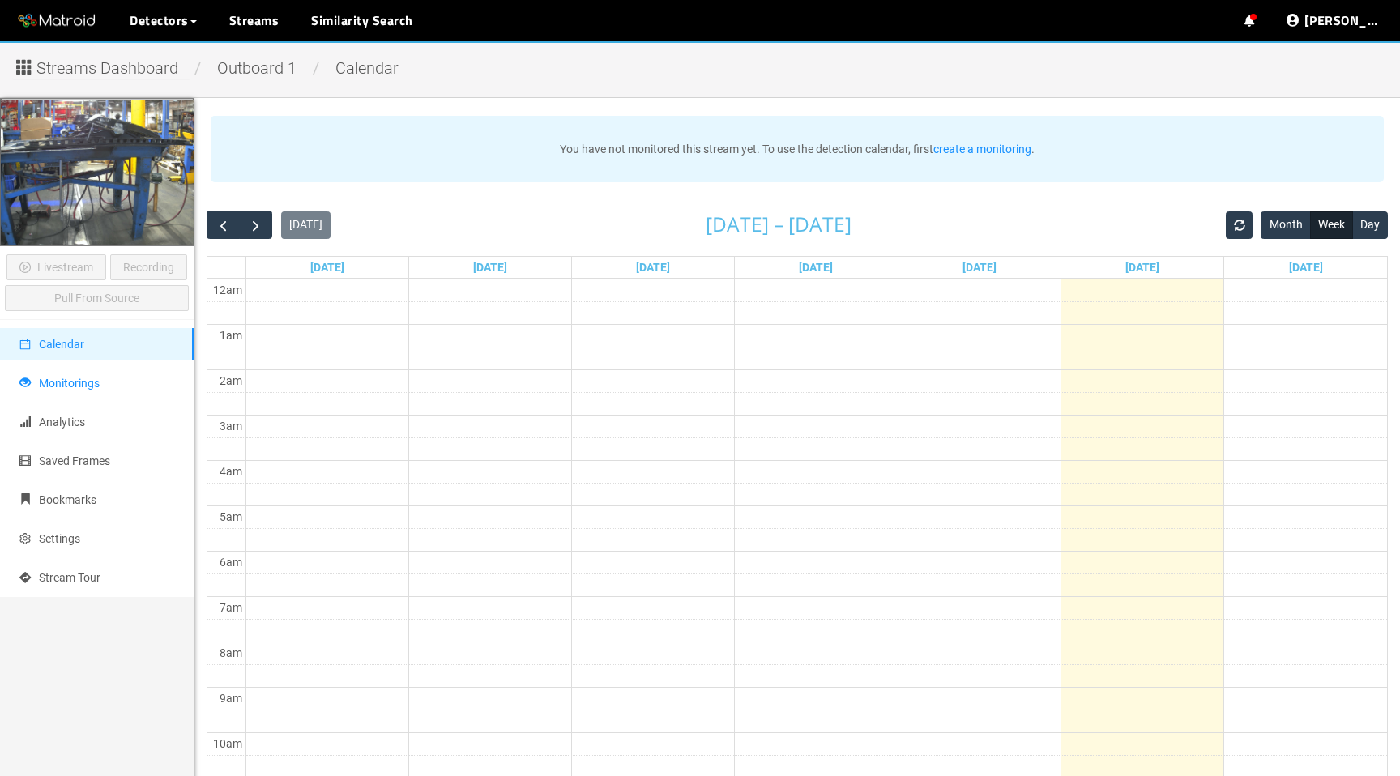
click at [63, 373] on li "Monitorings" at bounding box center [97, 383] width 194 height 32
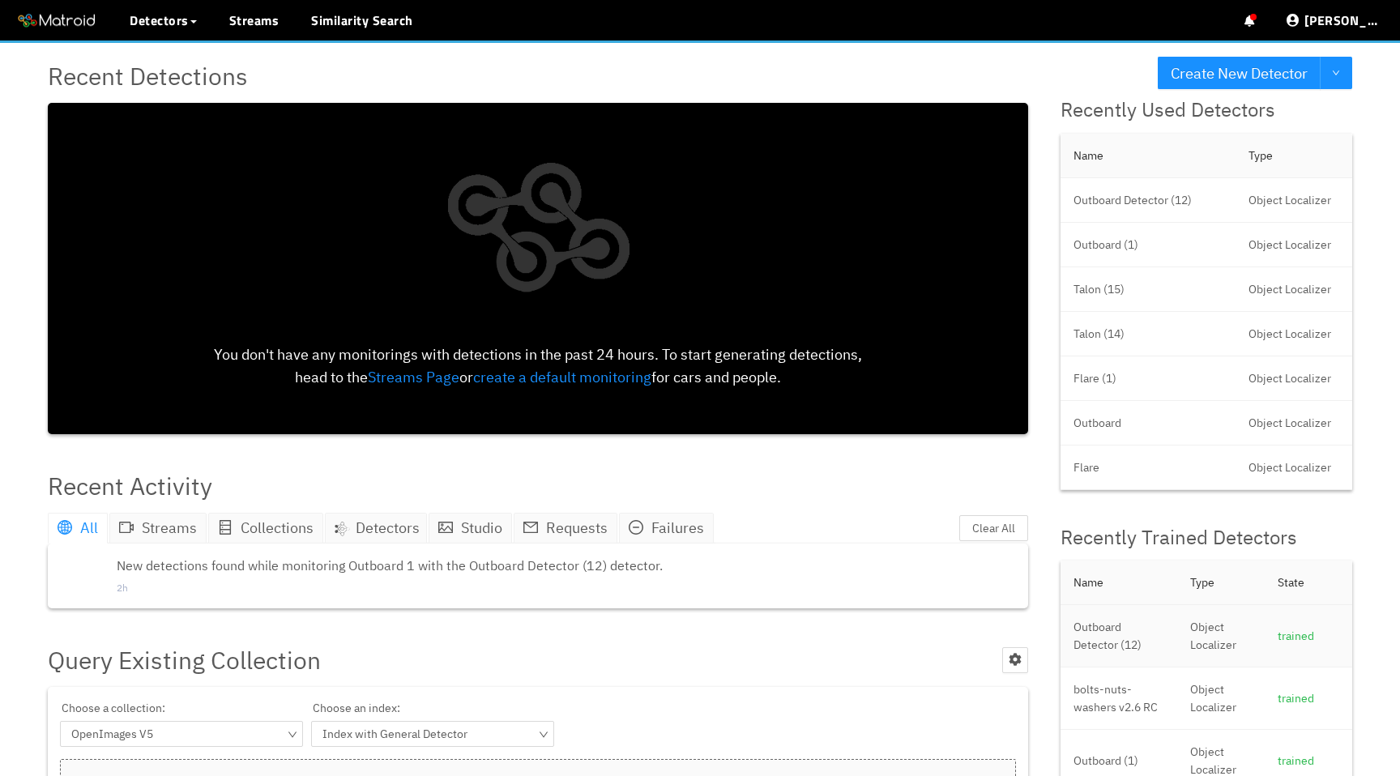
click at [1120, 632] on td "Outboard Detector (12)" at bounding box center [1119, 636] width 117 height 62
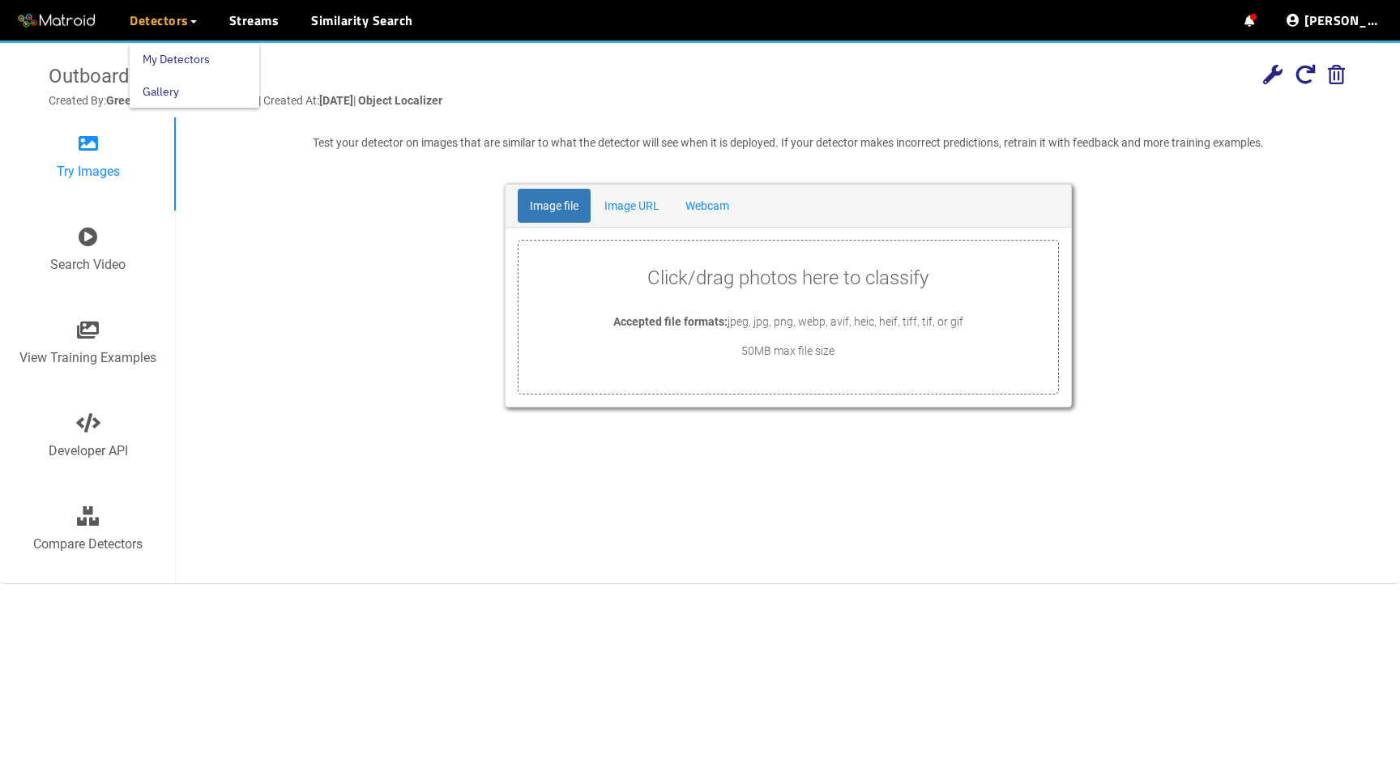
click at [161, 59] on link "My Detectors" at bounding box center [176, 59] width 67 height 32
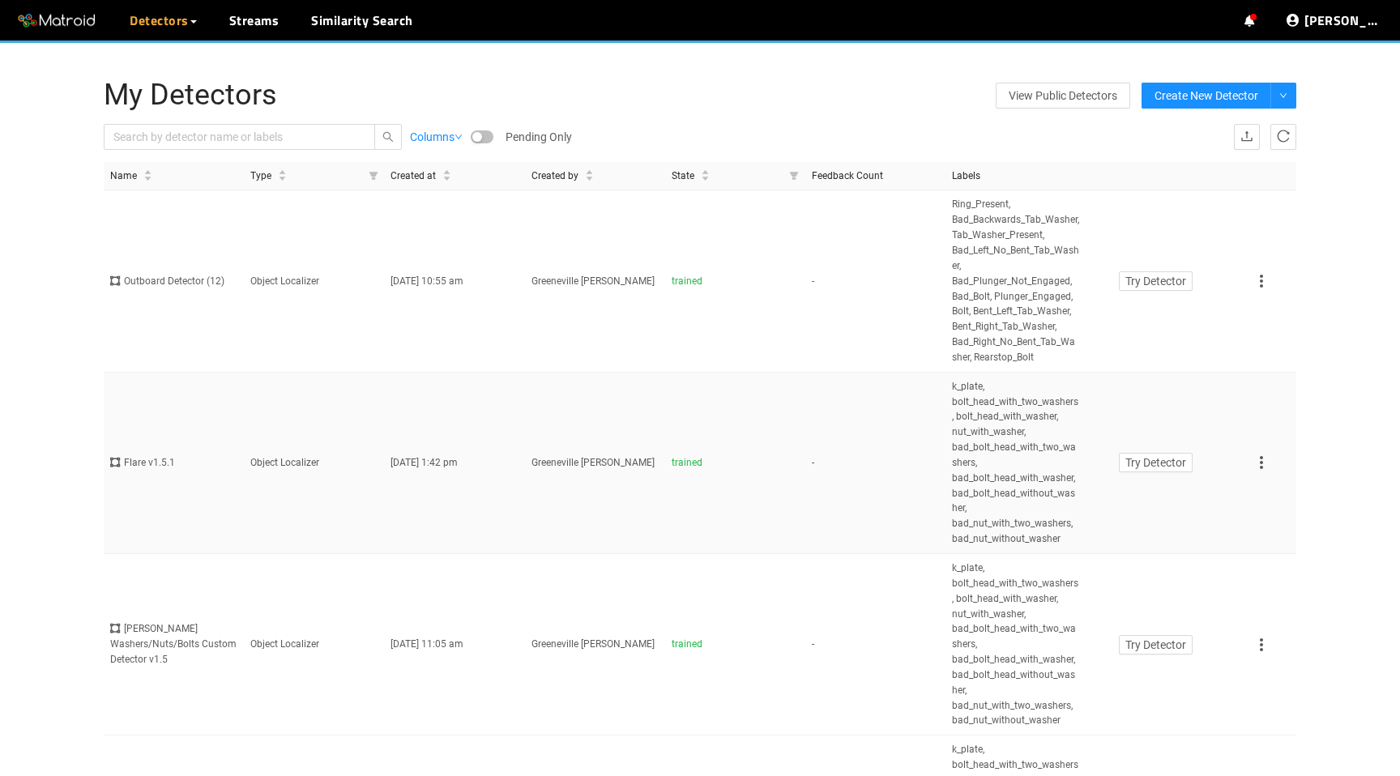
click at [287, 526] on td "Object Localizer" at bounding box center [314, 463] width 140 height 181
click at [243, 634] on td "Jost Washers/Nuts/Bolts Custom Detector v1.5" at bounding box center [174, 644] width 140 height 181
click at [243, 507] on td "Flare v1.5.1" at bounding box center [174, 463] width 140 height 181
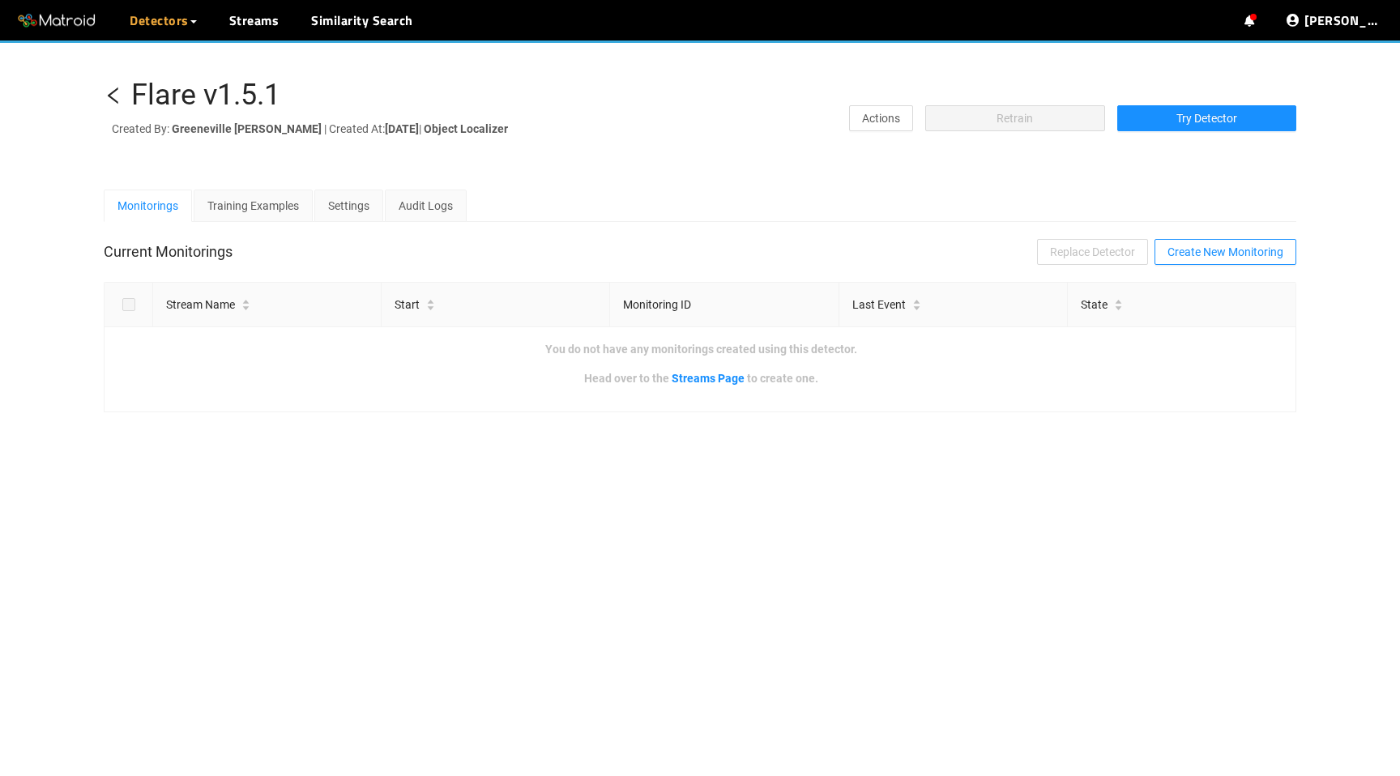
click at [118, 98] on icon "left" at bounding box center [113, 95] width 19 height 19
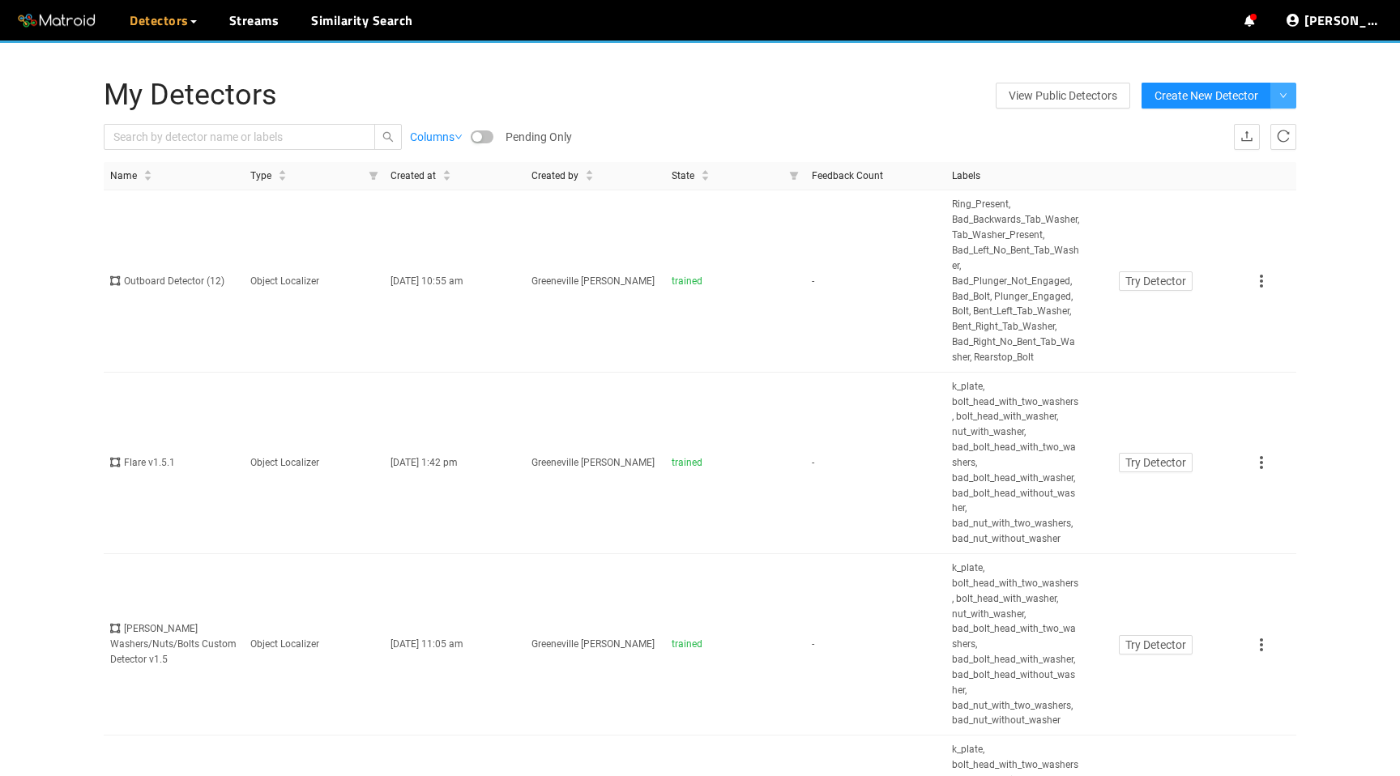
click at [1281, 92] on icon "down" at bounding box center [1283, 96] width 8 height 8
click at [1224, 208] on span "From Matroid Exported Model" at bounding box center [1206, 204] width 150 height 13
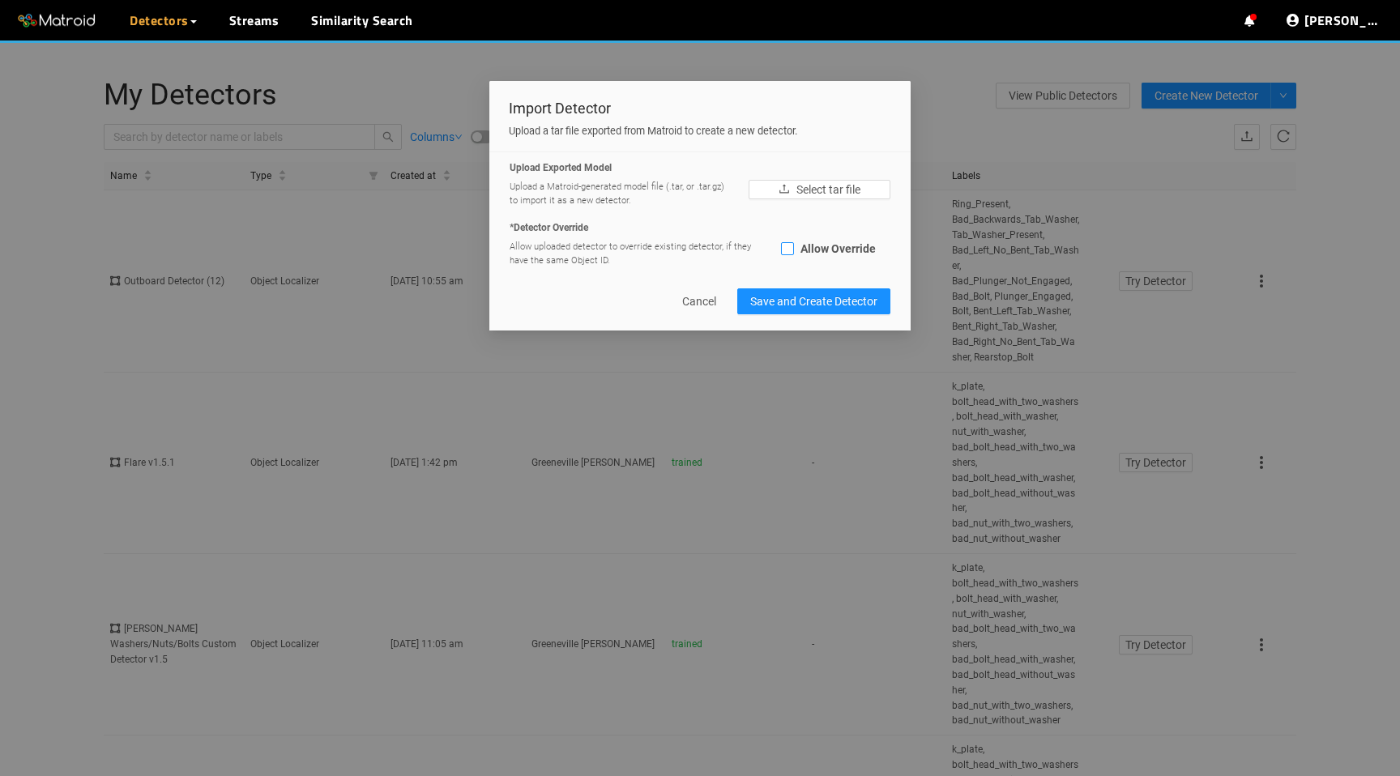
click at [810, 249] on span "Allow Override" at bounding box center [838, 248] width 88 height 13
click at [794, 249] on input "Allow Override" at bounding box center [787, 251] width 13 height 13
checkbox input "true"
click at [807, 193] on span "Select tar file" at bounding box center [828, 190] width 64 height 18
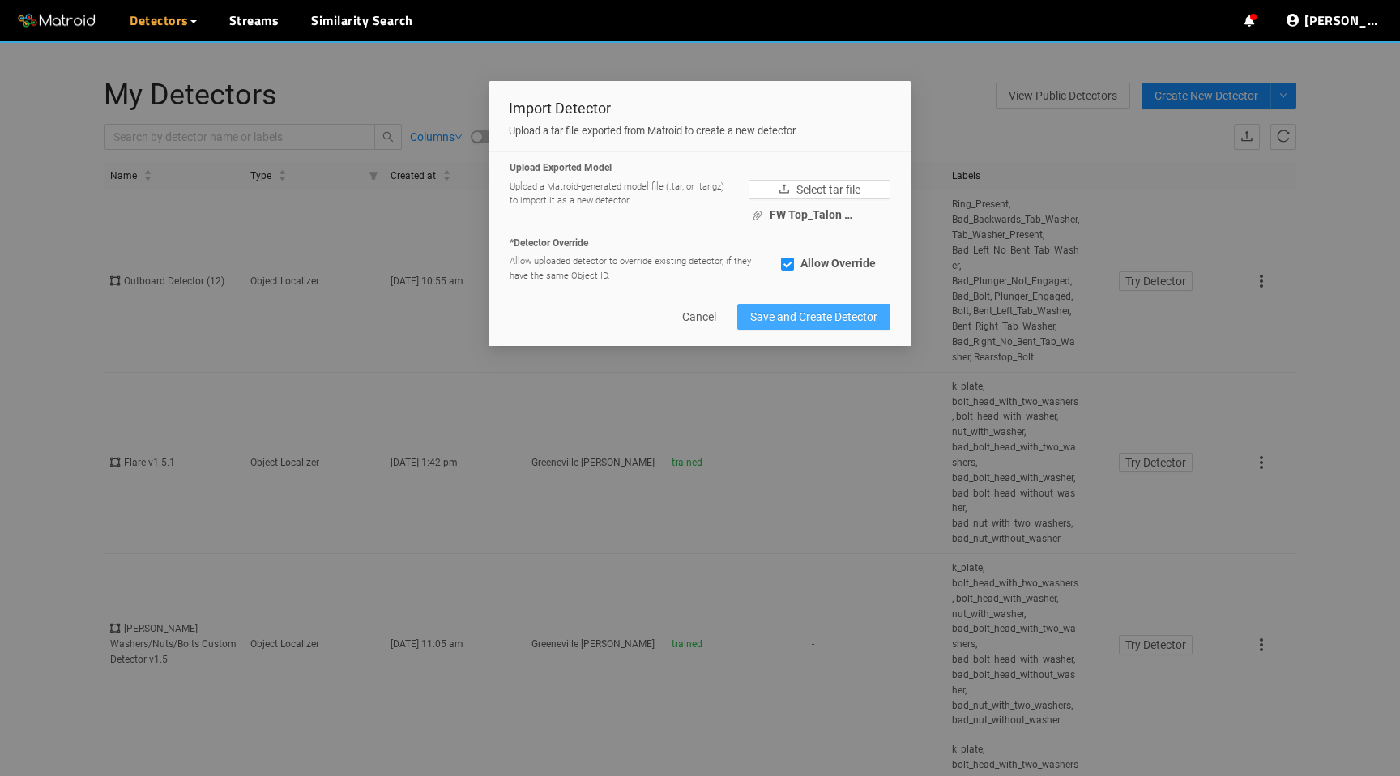
click at [805, 318] on span "Save and Create Detector" at bounding box center [813, 317] width 127 height 18
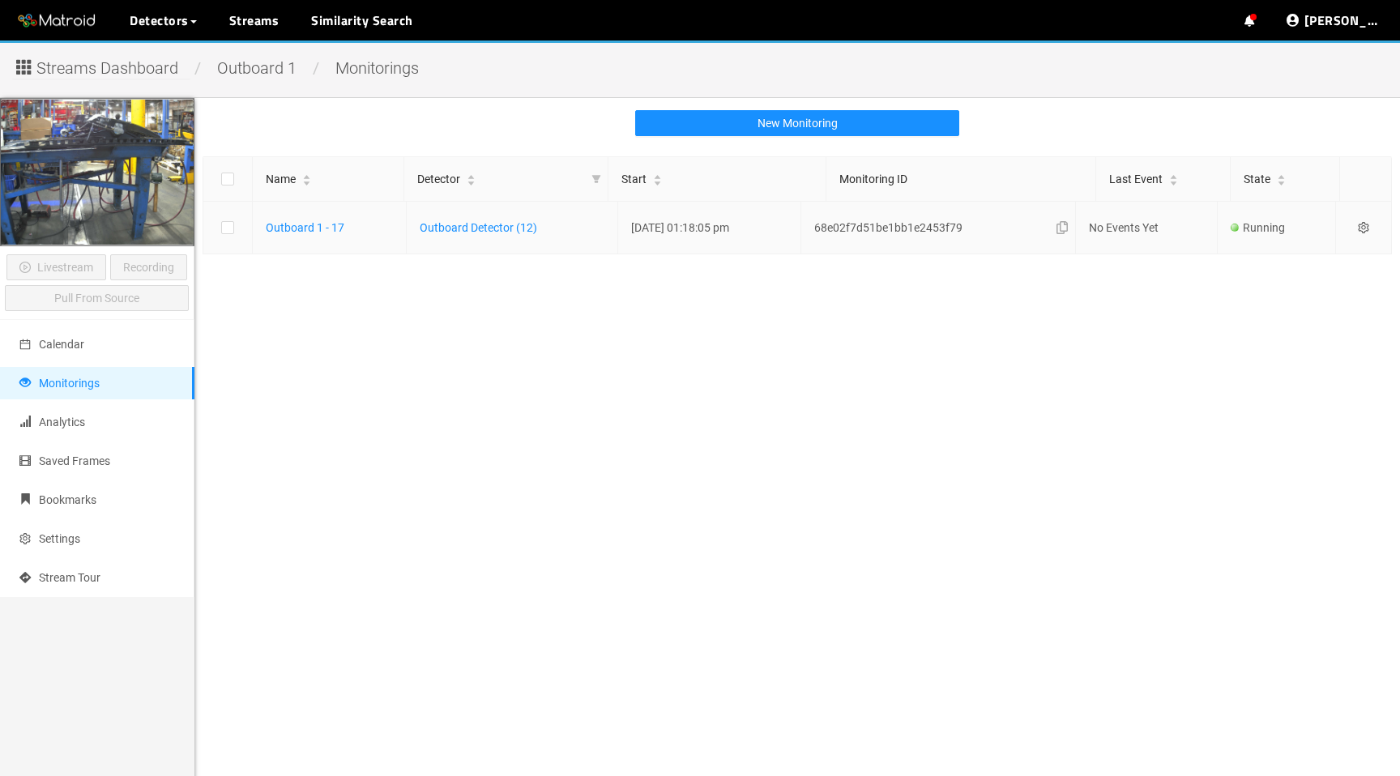
click at [1369, 223] on icon "setting" at bounding box center [1363, 227] width 11 height 11
click at [1293, 331] on div "Disable" at bounding box center [1290, 332] width 134 height 19
click at [1366, 227] on icon "setting" at bounding box center [1363, 227] width 11 height 11
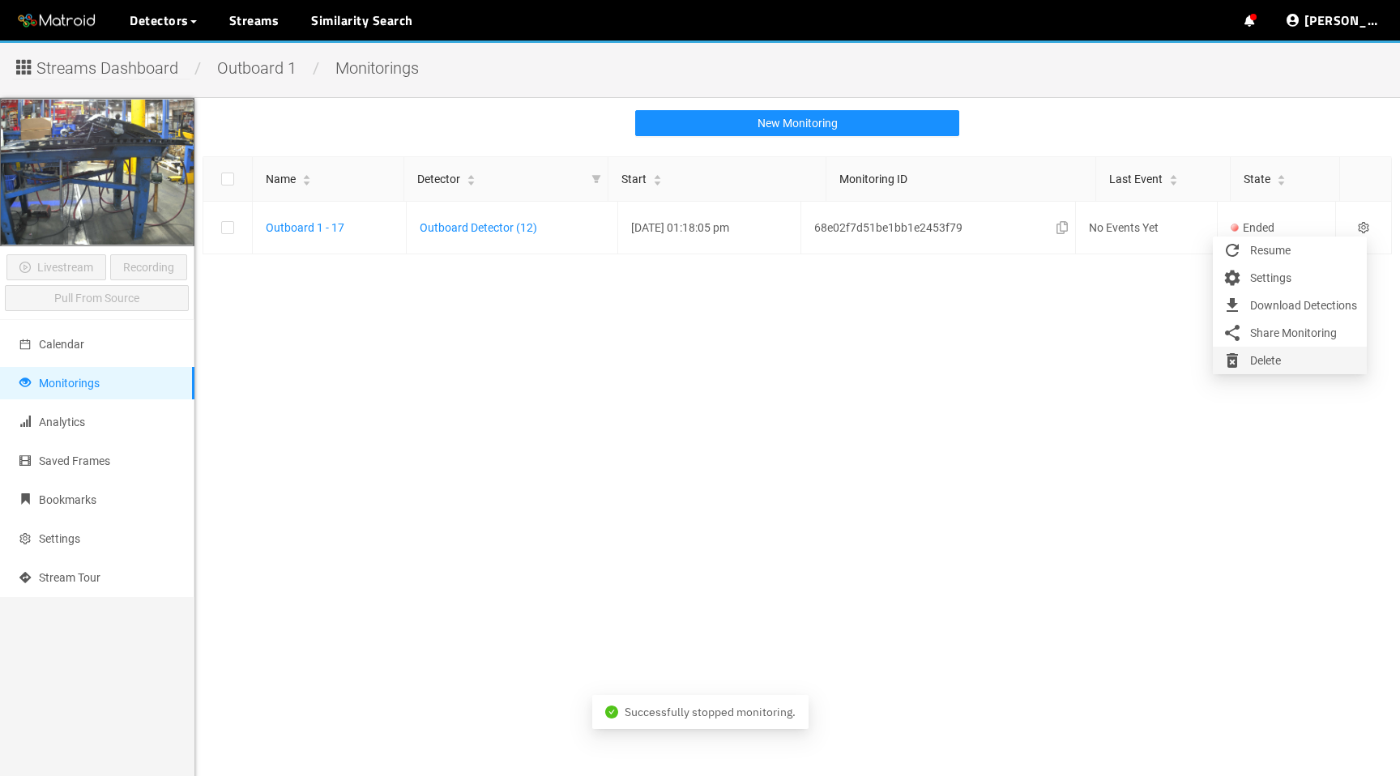
click at [1244, 358] on div "Delete" at bounding box center [1290, 360] width 134 height 19
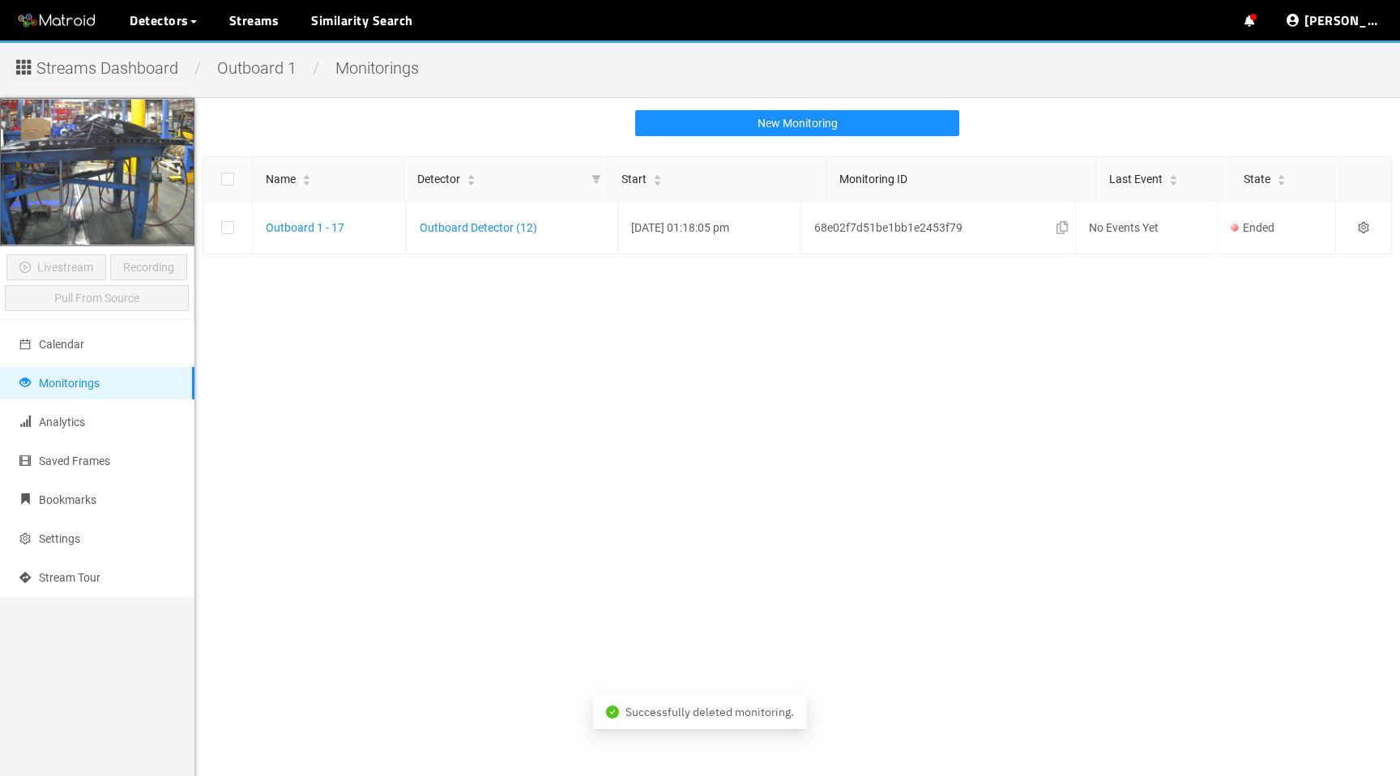
click at [803, 438] on main "New Monitoring Name Detector Start Monitoring ID Last Event State Outboard 1 - …" at bounding box center [797, 486] width 1206 height 776
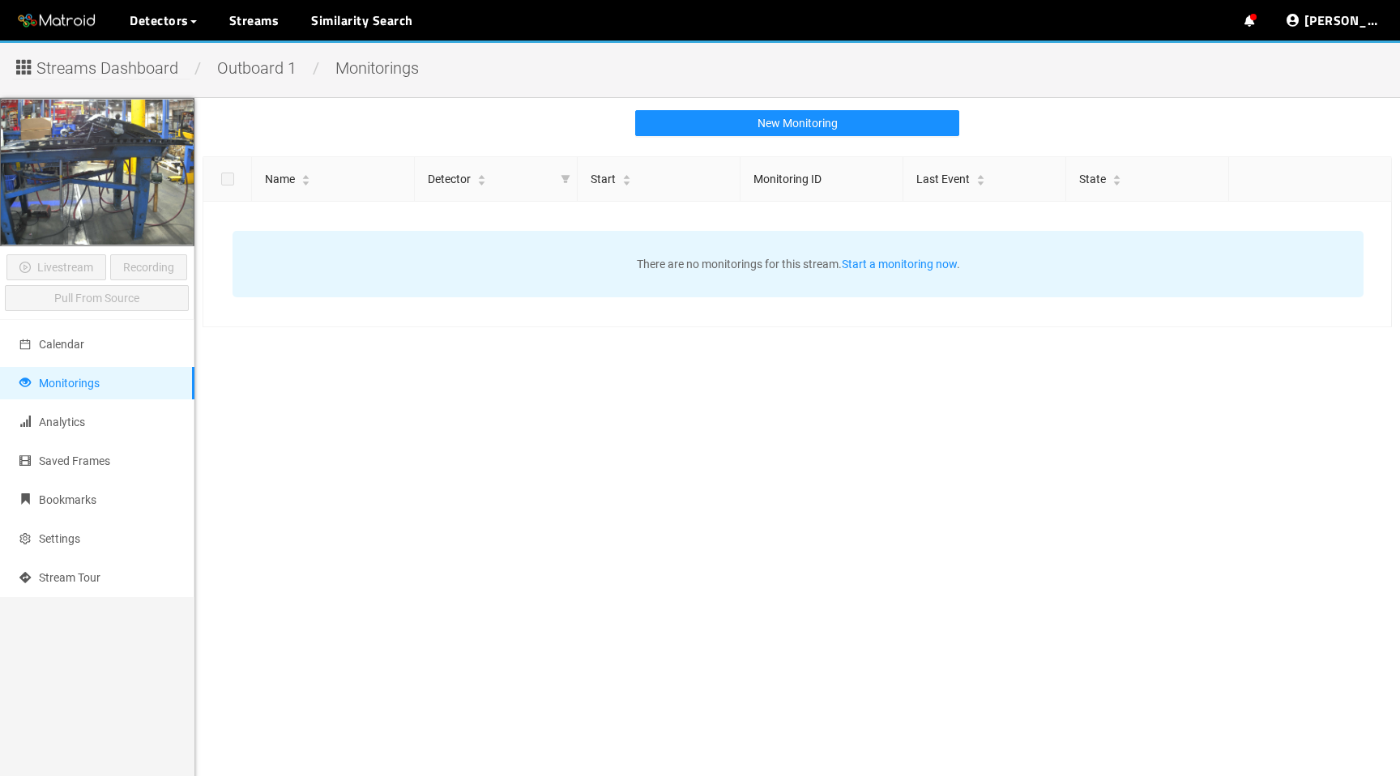
click at [111, 66] on span "Streams Dashboard" at bounding box center [107, 68] width 142 height 25
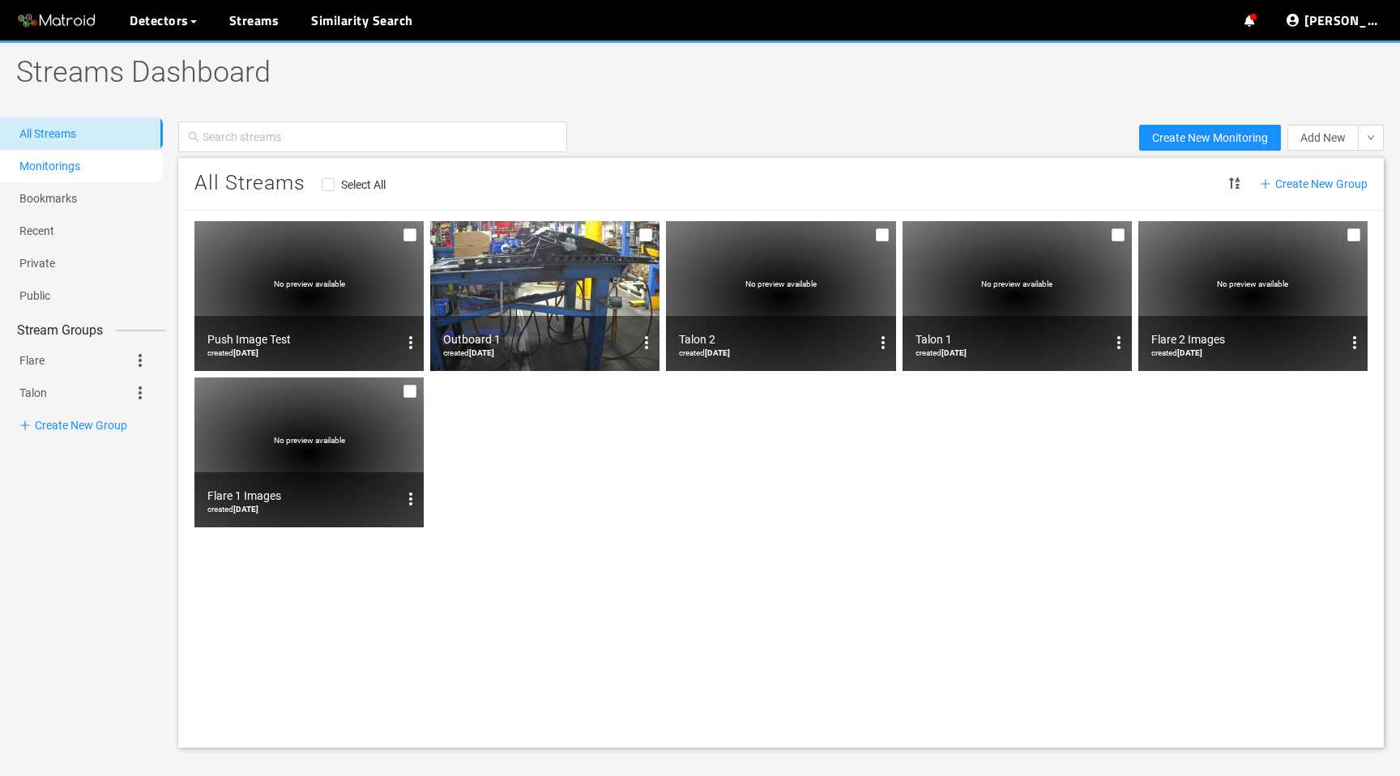
click at [80, 169] on link "Monitorings" at bounding box center [49, 166] width 61 height 13
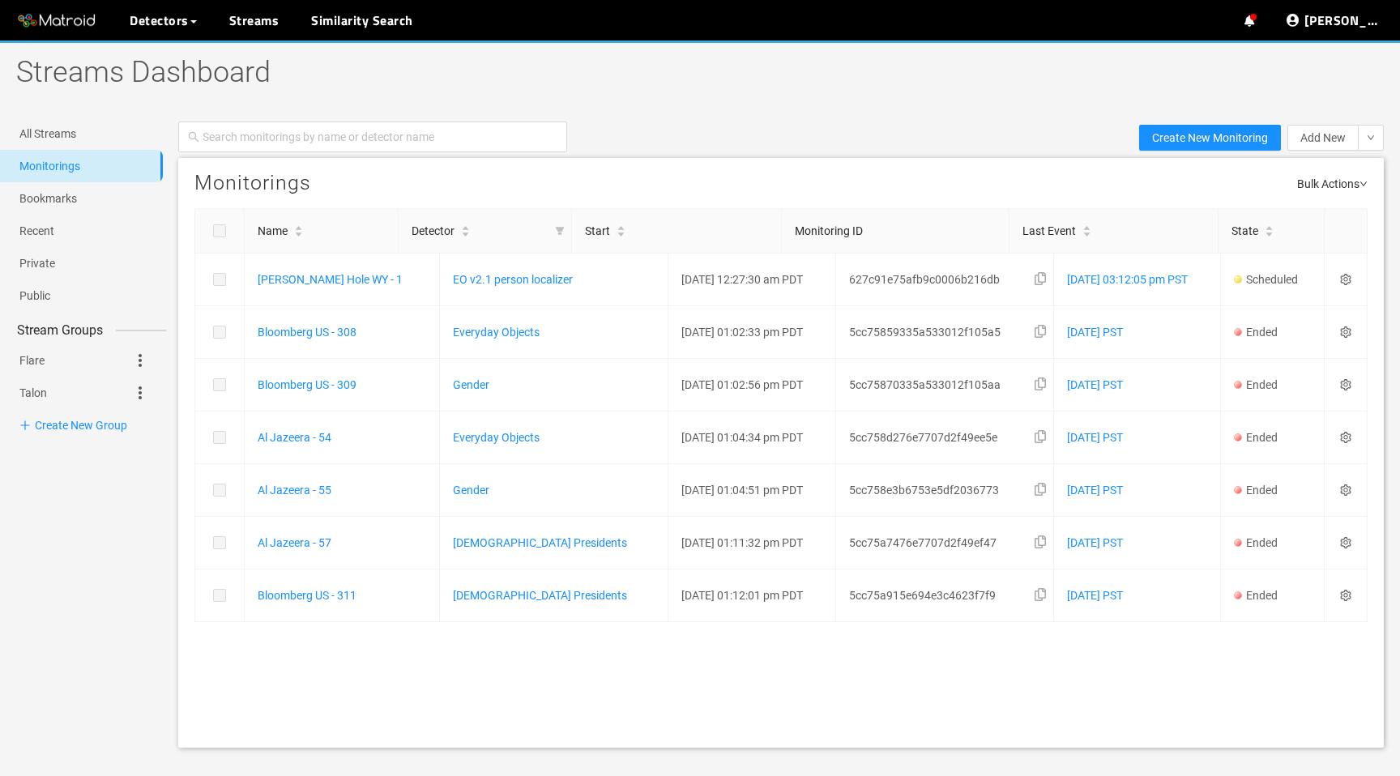
click at [1346, 186] on span "Bulk Actions" at bounding box center [1332, 182] width 70 height 22
click at [1344, 186] on span "Bulk Actions" at bounding box center [1332, 182] width 70 height 22
click at [813, 122] on div "Create New Monitoring Add New New recording Record from livestream Please note:…" at bounding box center [781, 137] width 1238 height 41
click at [1338, 185] on span "Bulk Actions" at bounding box center [1332, 182] width 70 height 22
click at [914, 168] on div "Monitorings Bulk Actions" at bounding box center [781, 183] width 1206 height 50
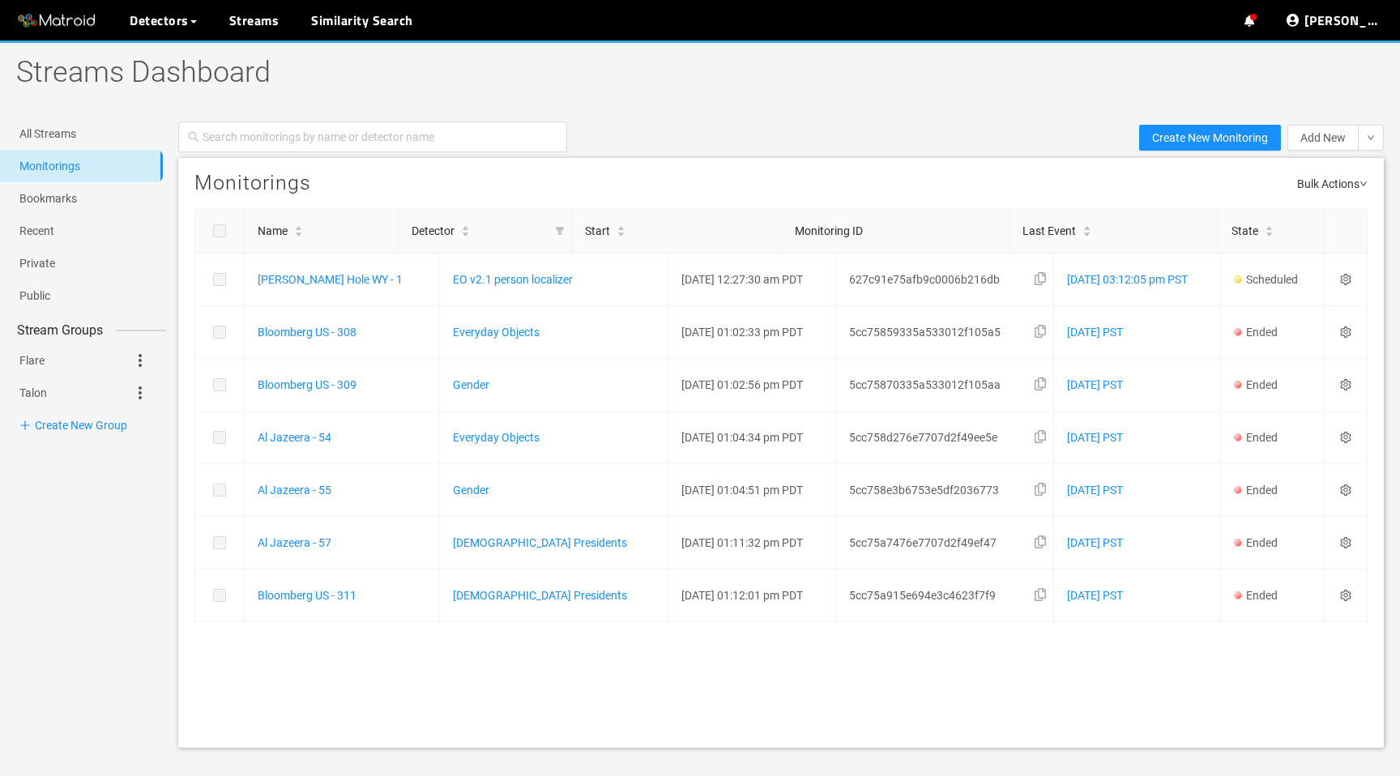
click at [228, 233] on label at bounding box center [219, 231] width 49 height 18
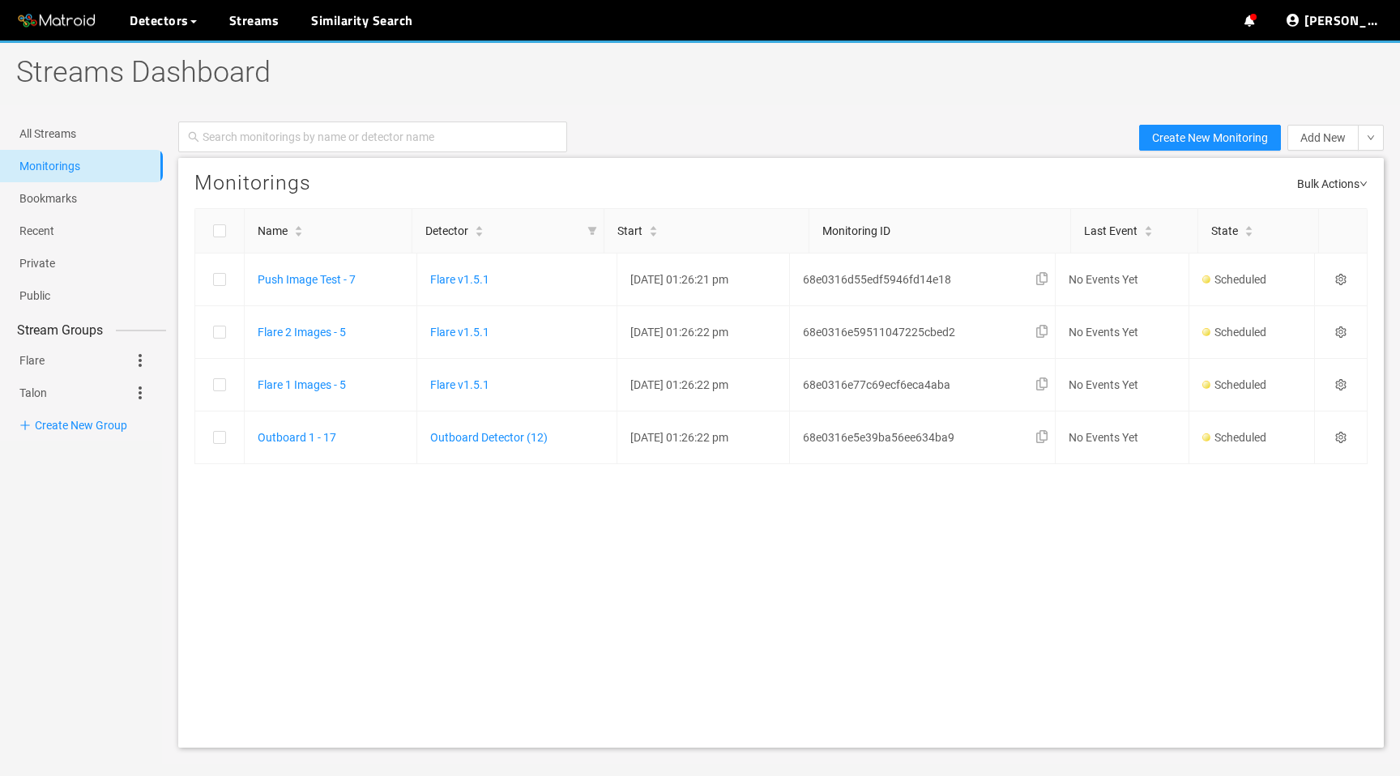
click at [758, 114] on div at bounding box center [700, 111] width 1400 height 12
click at [712, 87] on h1 "Streams Dashboard" at bounding box center [522, 73] width 1045 height 65
drag, startPoint x: 951, startPoint y: 79, endPoint x: 954, endPoint y: 62, distance: 17.2
click at [951, 79] on h1 "Streams Dashboard" at bounding box center [522, 73] width 1045 height 65
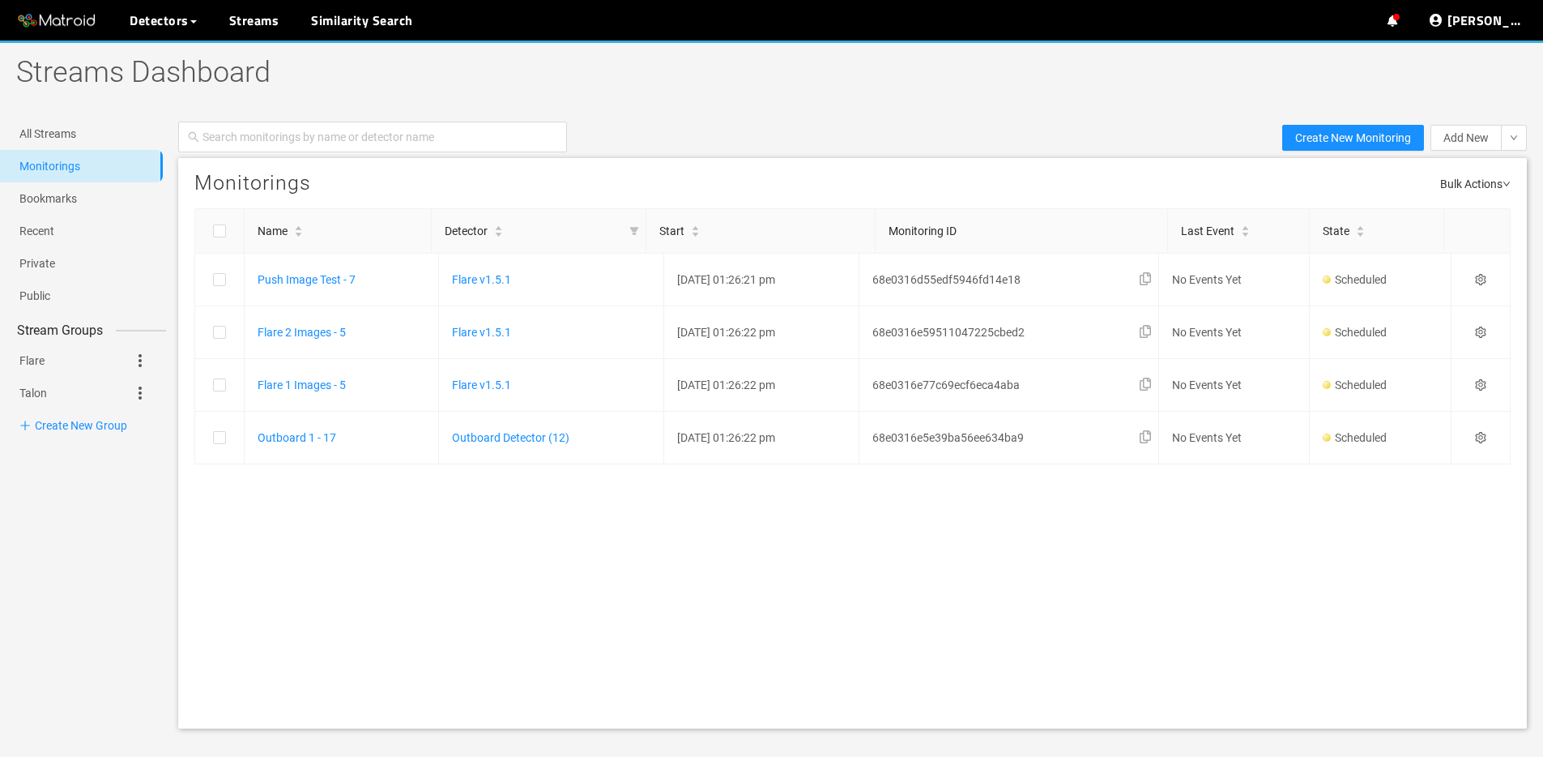
click at [609, 525] on div "Monitorings Bulk Actions Name Detector Start Monitoring ID Last Event State Pus…" at bounding box center [852, 443] width 1349 height 570
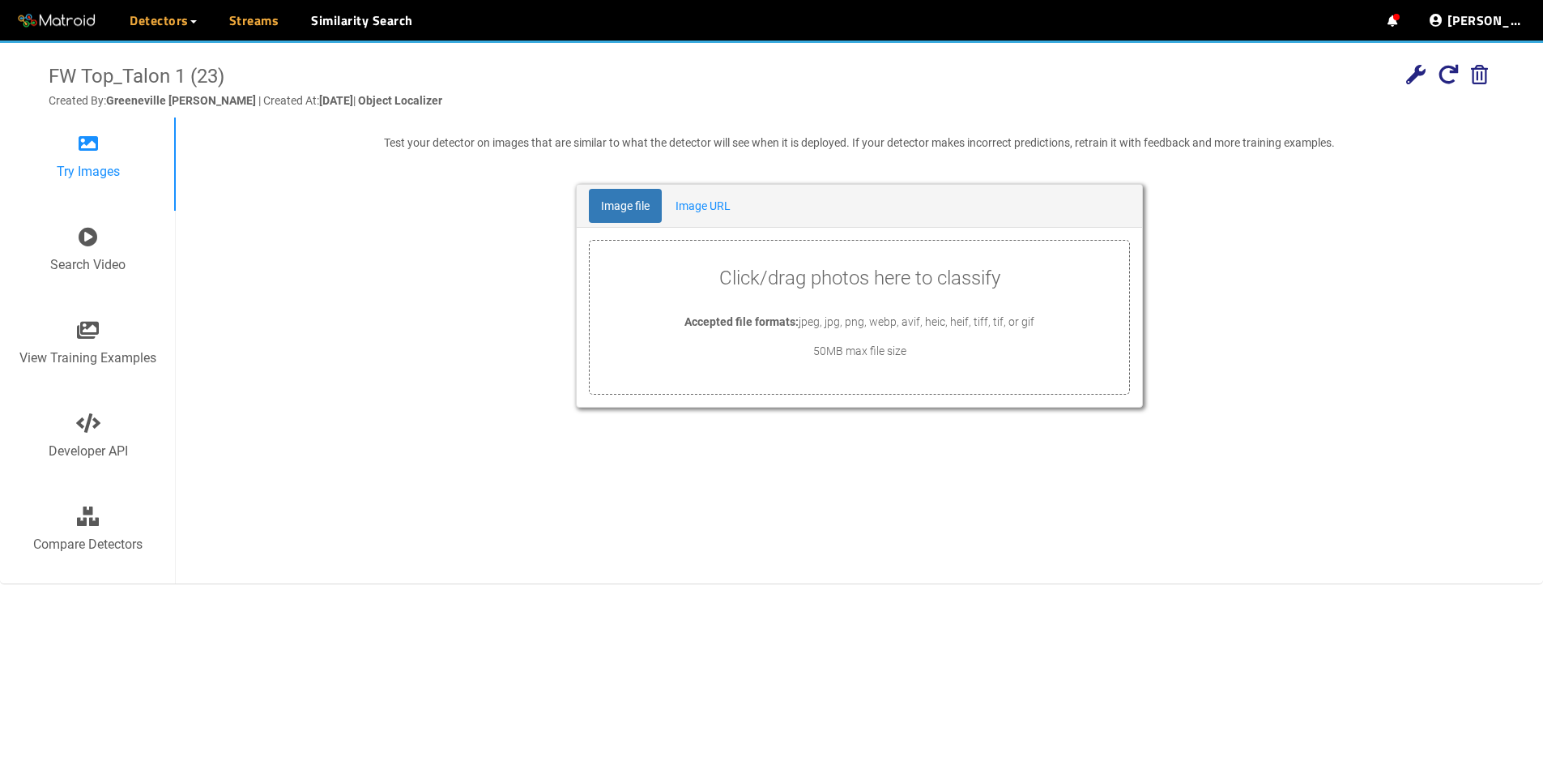
click at [258, 11] on link "Streams" at bounding box center [254, 20] width 50 height 19
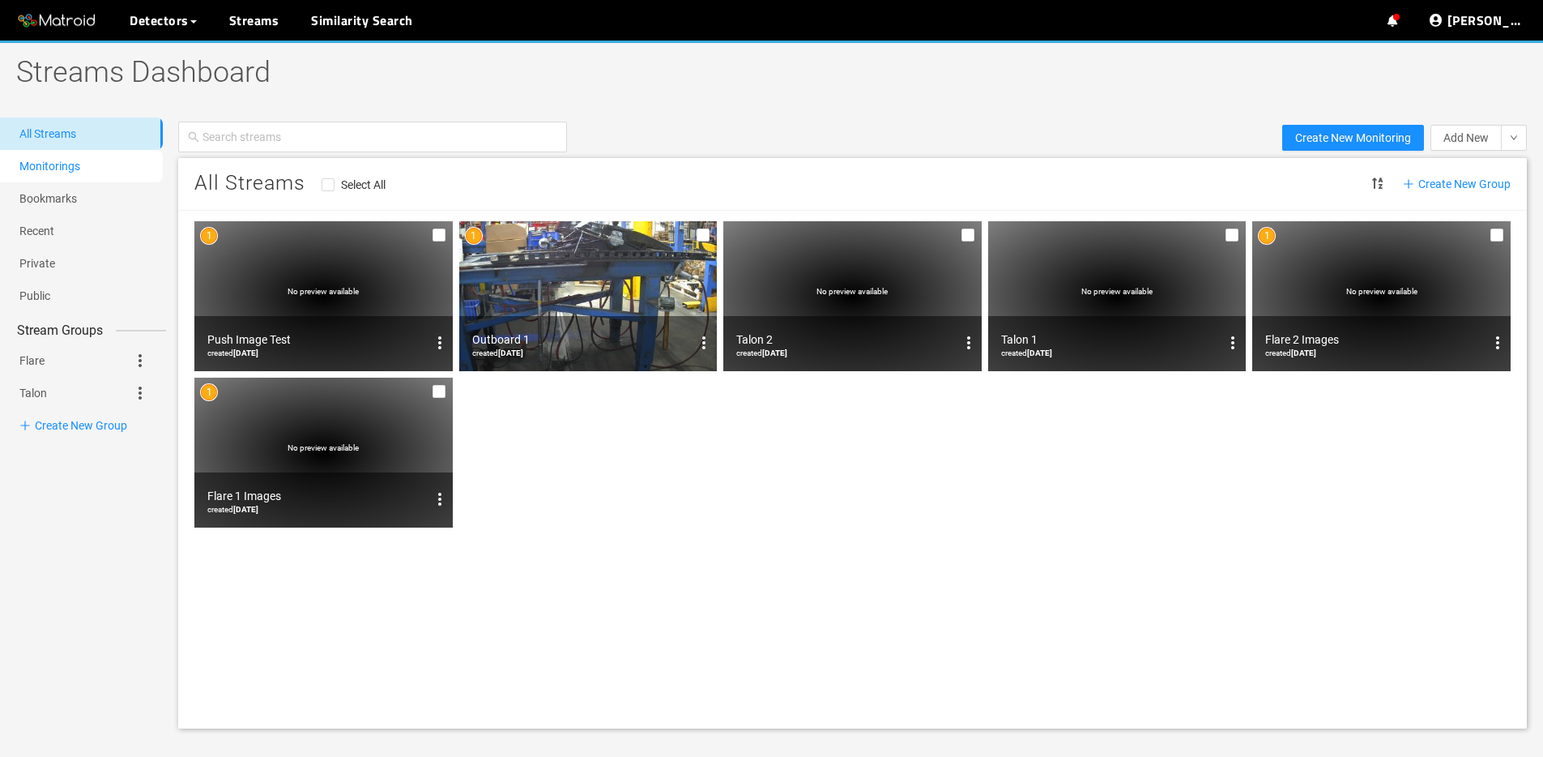
click at [45, 160] on link "Monitorings" at bounding box center [49, 166] width 61 height 13
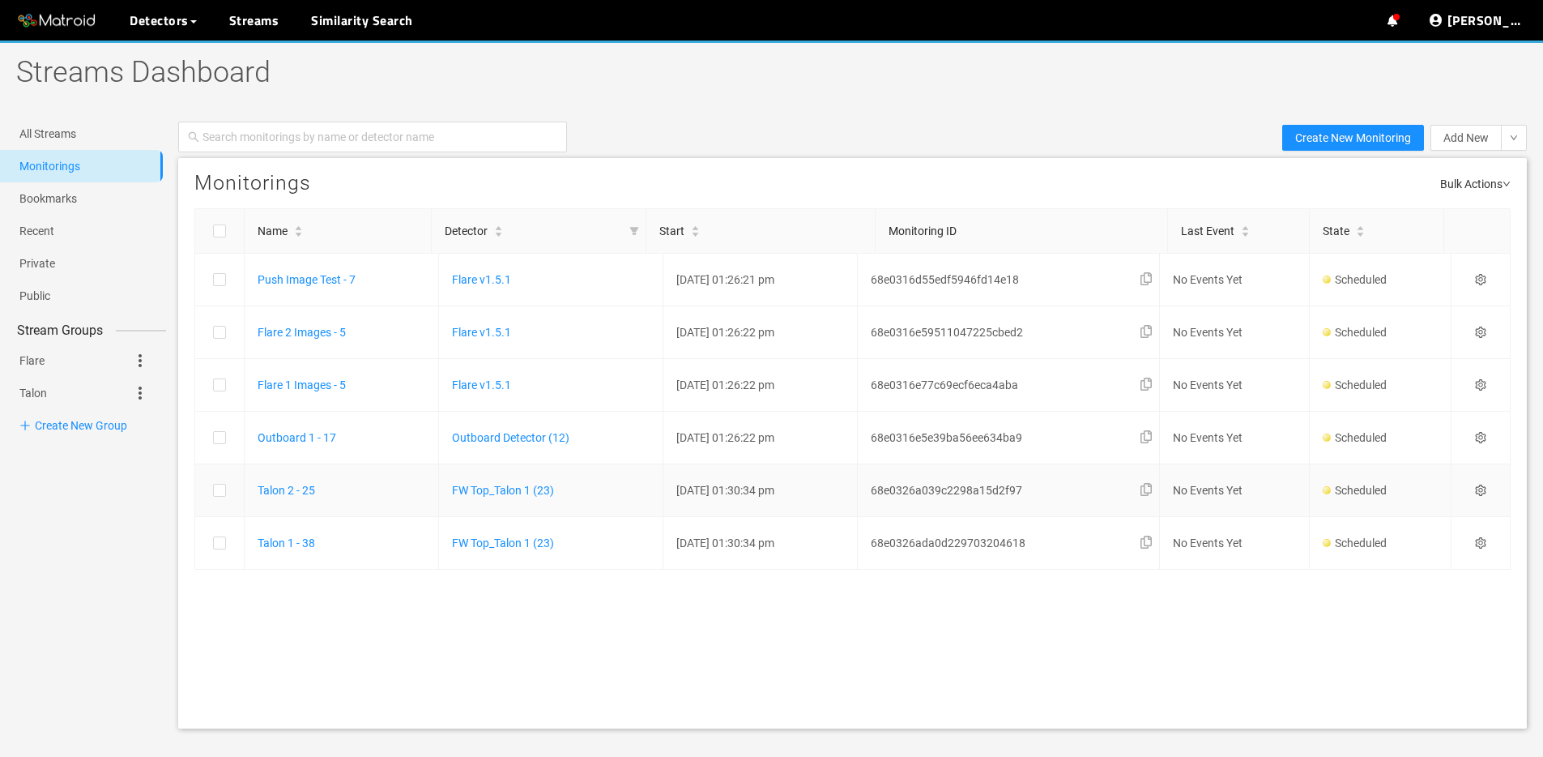
click at [1475, 493] on icon "setting" at bounding box center [1480, 489] width 11 height 11
click at [1414, 508] on div "Settings" at bounding box center [1395, 511] width 134 height 19
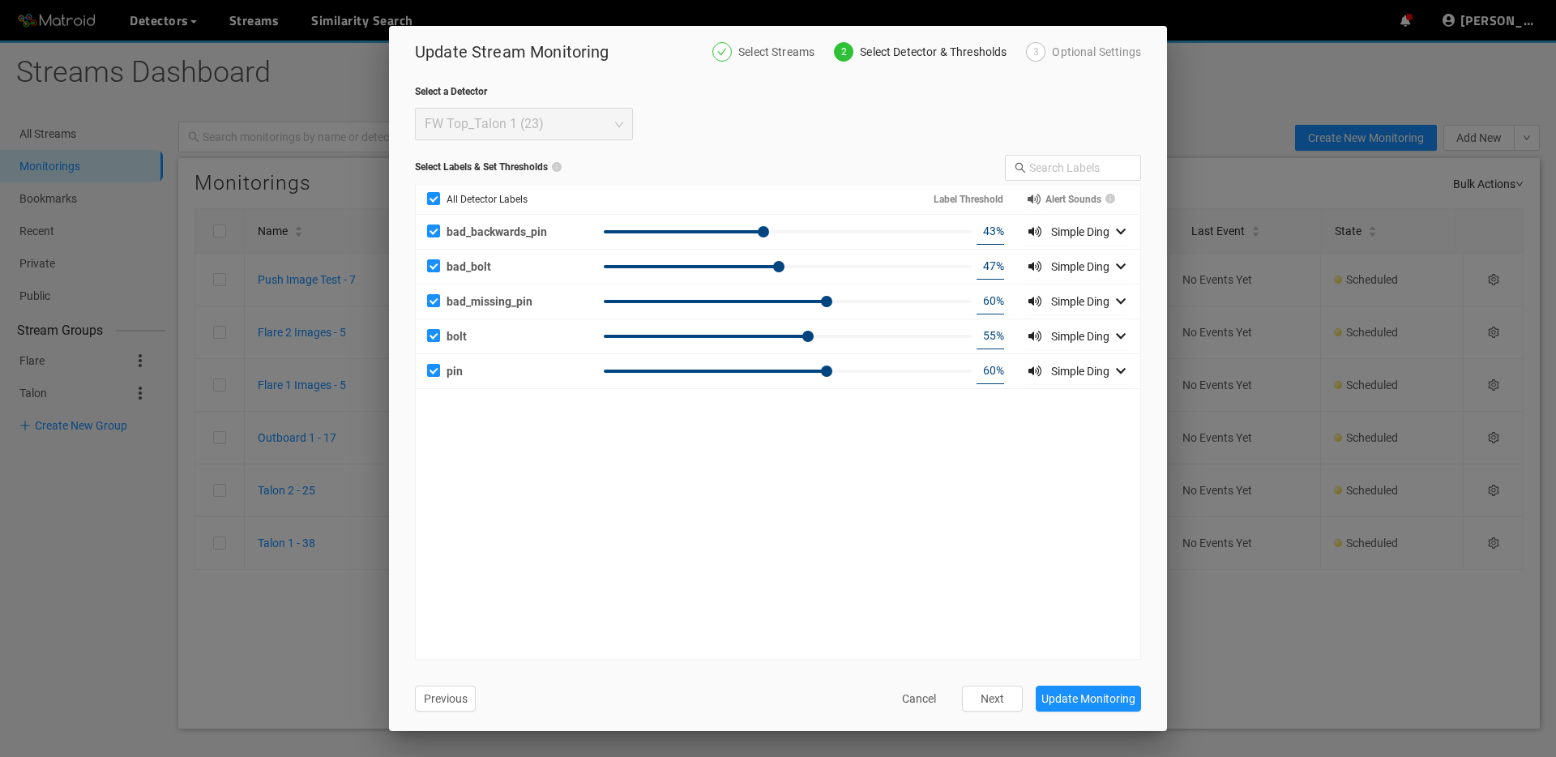
click at [1063, 57] on div "Optional Settings" at bounding box center [1096, 51] width 89 height 19
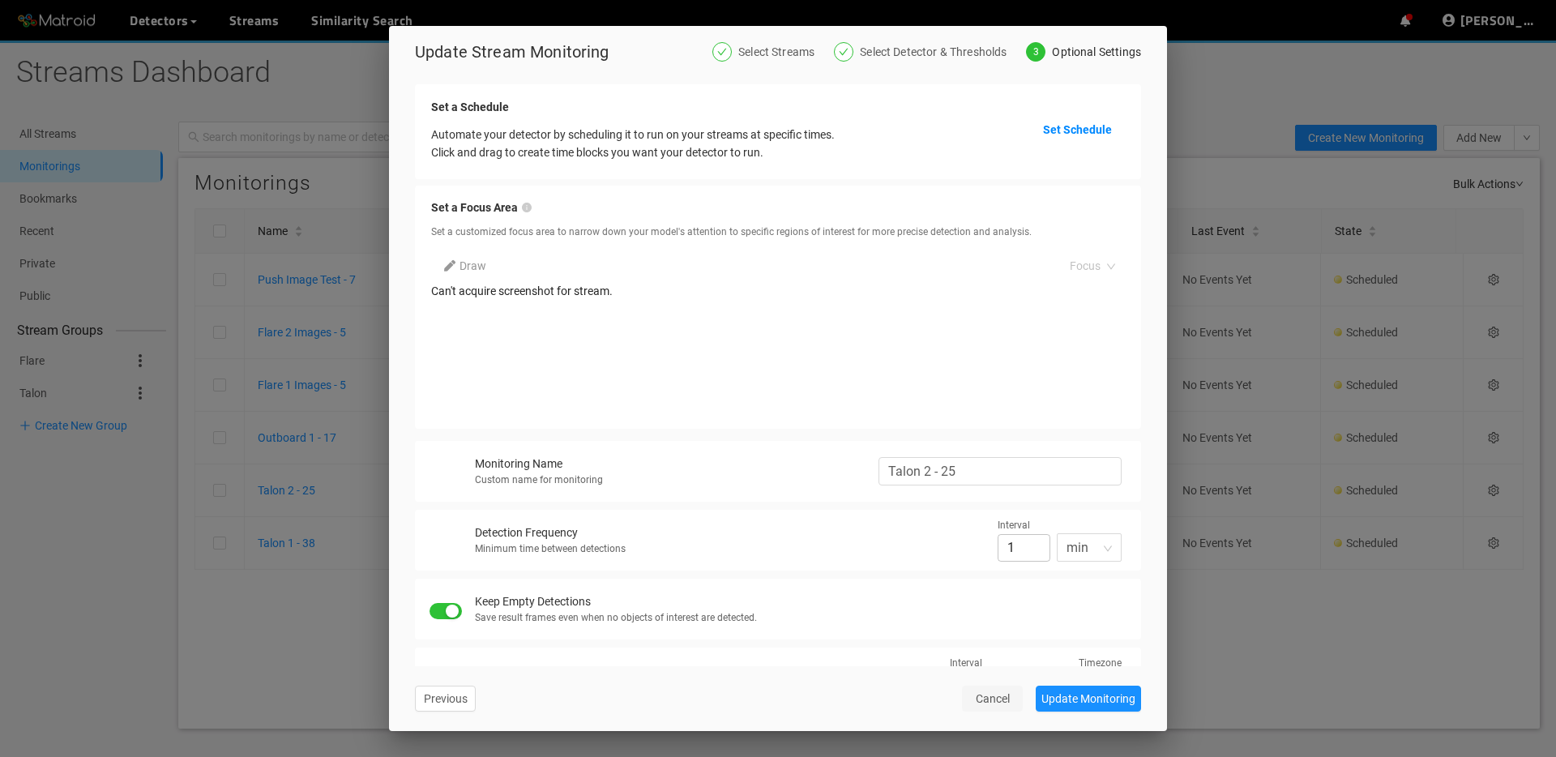
click at [997, 694] on span "Cancel" at bounding box center [992, 698] width 34 height 18
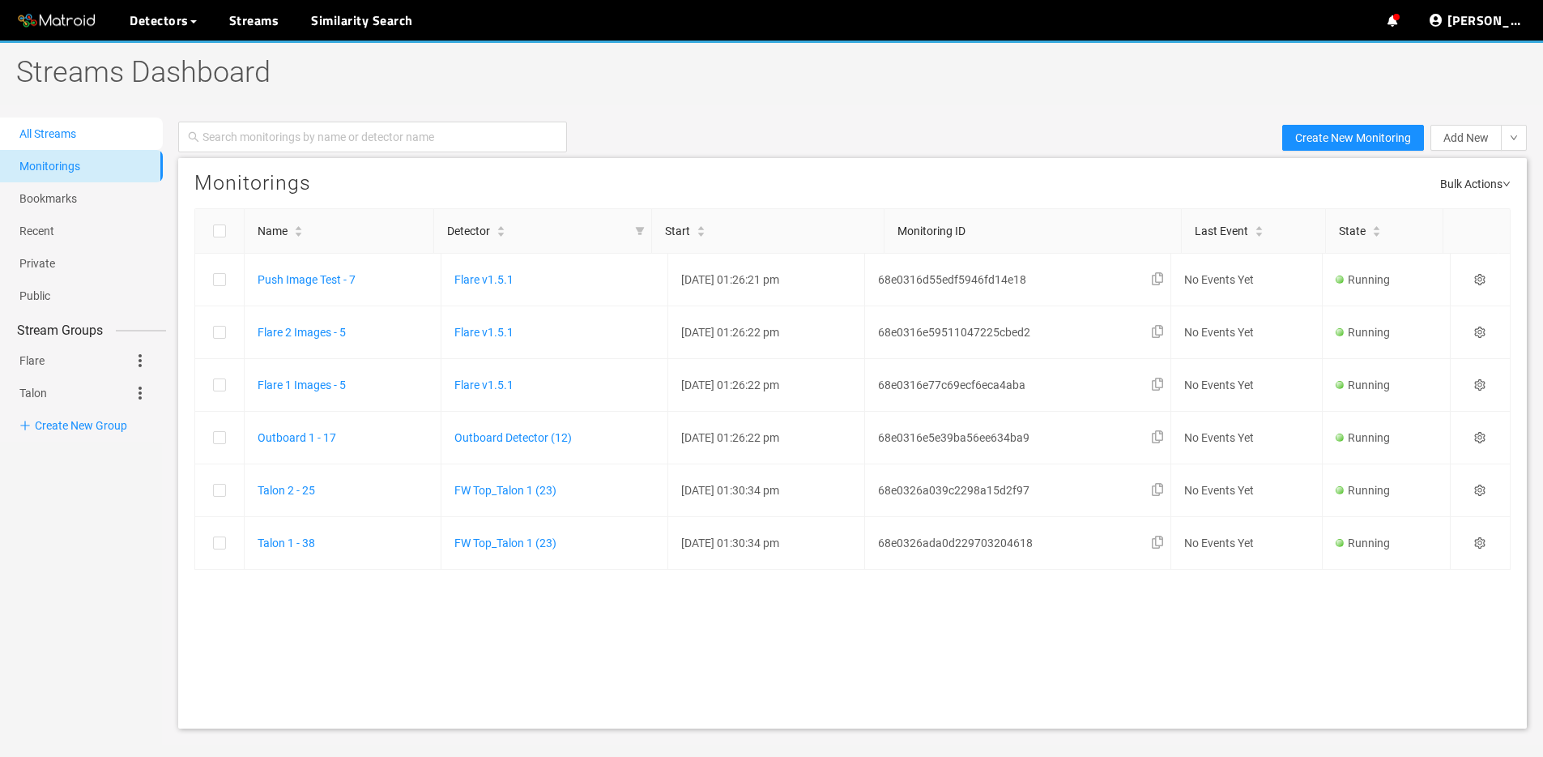
click at [75, 140] on link "All Streams" at bounding box center [47, 133] width 57 height 13
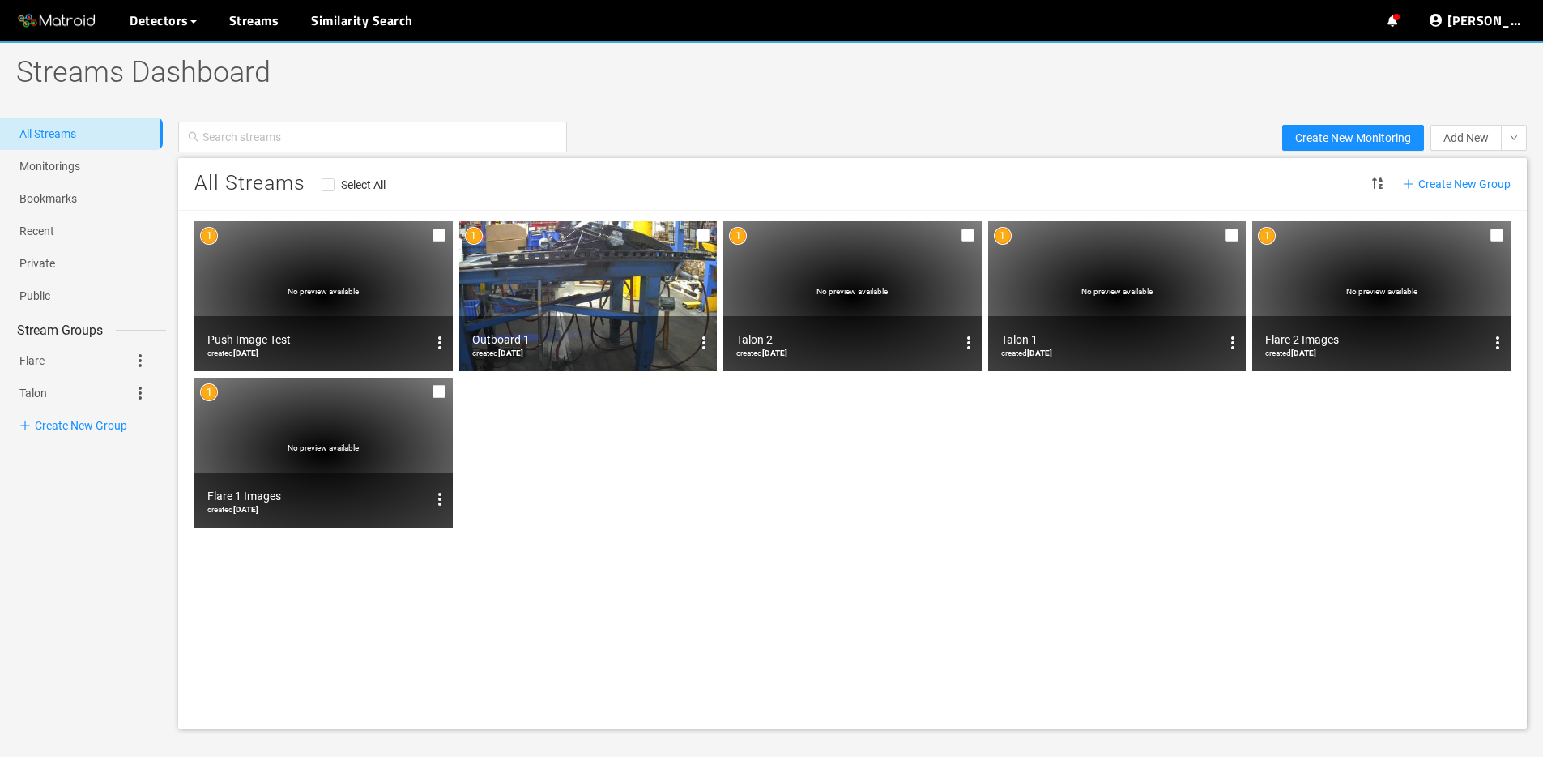
click at [329, 265] on div "No preview available" at bounding box center [323, 296] width 258 height 150
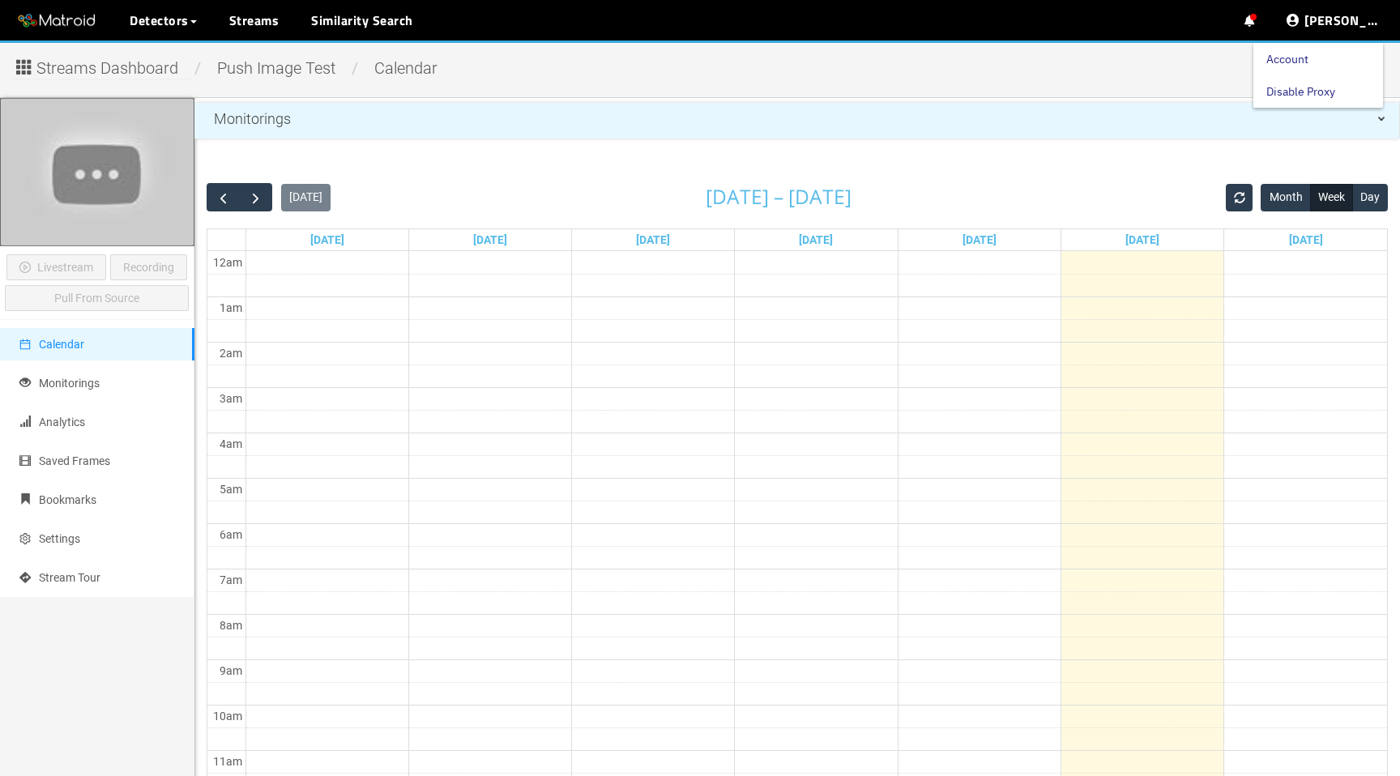
click at [1308, 55] on link "Account" at bounding box center [1287, 59] width 42 height 32
